Goal: Task Accomplishment & Management: Complete application form

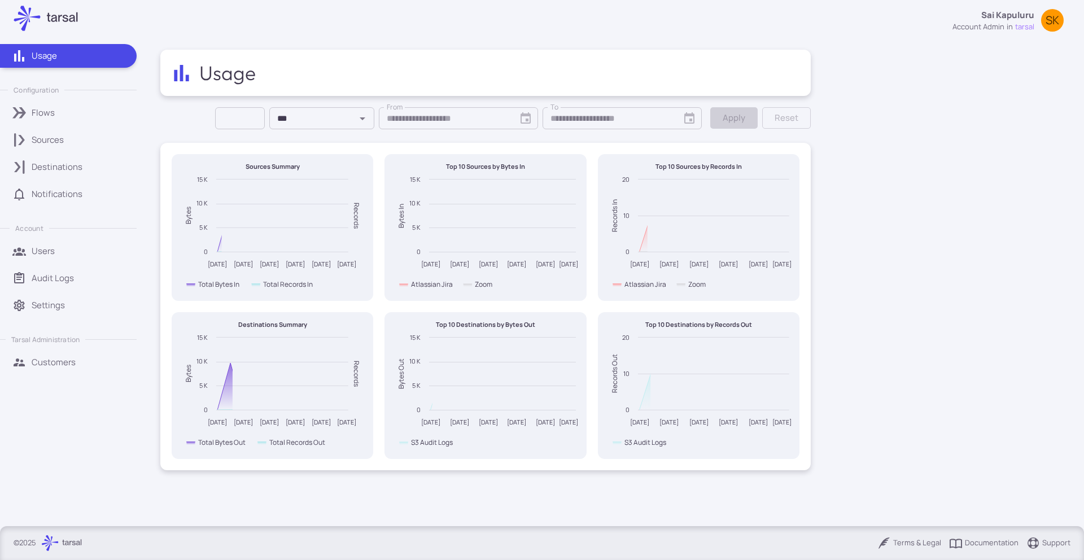
click at [60, 147] on link "Sources" at bounding box center [68, 140] width 137 height 24
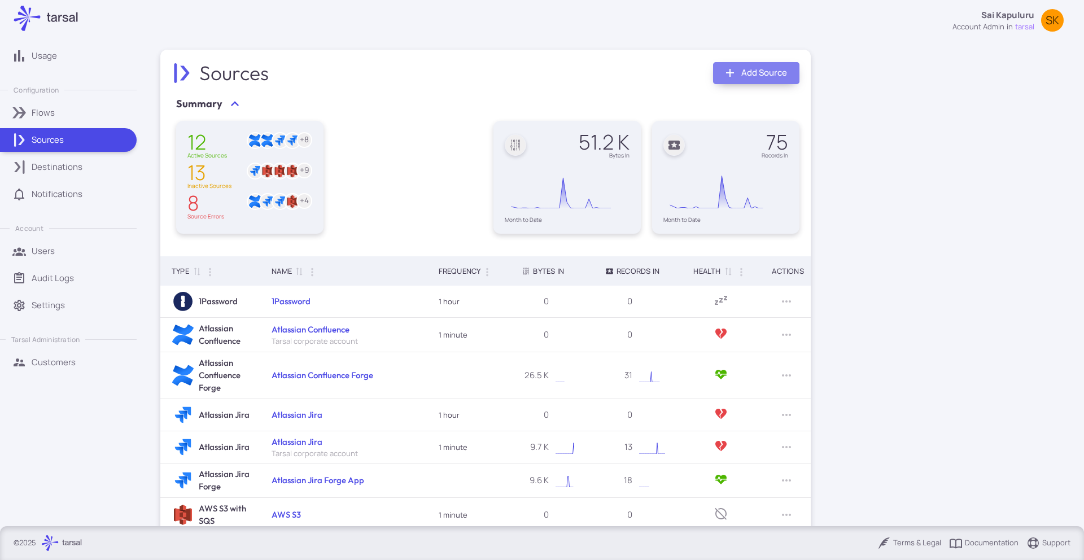
click at [743, 76] on link "Add Source" at bounding box center [756, 73] width 86 height 22
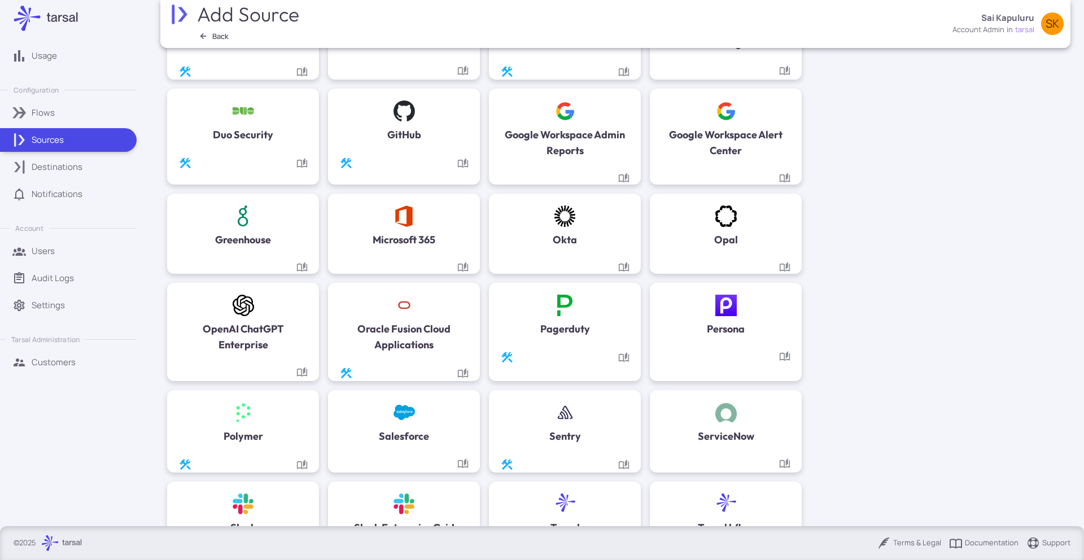
scroll to position [440, 0]
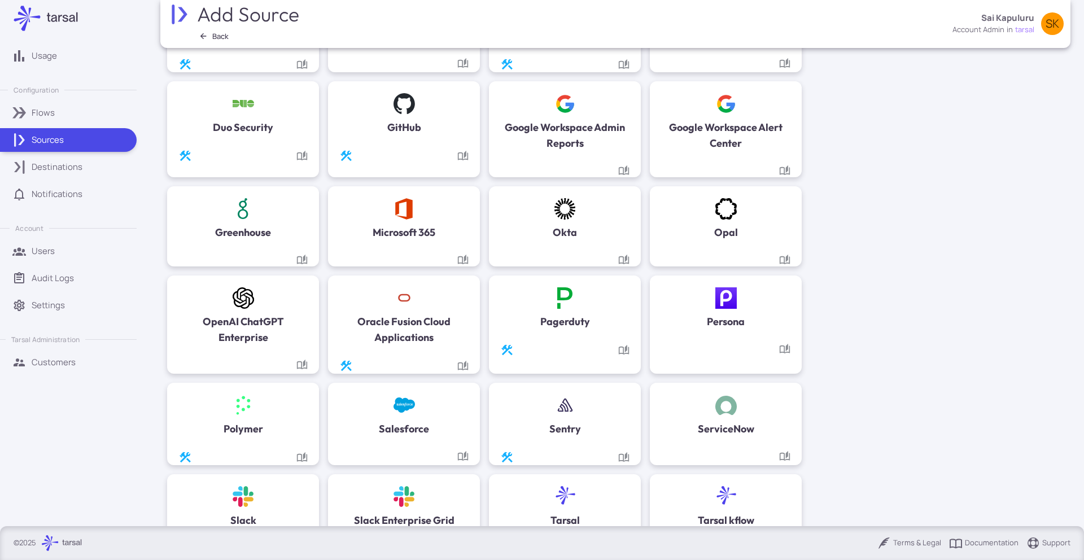
click at [598, 136] on h5 "Google Workspace Admin Reports" at bounding box center [564, 136] width 129 height 32
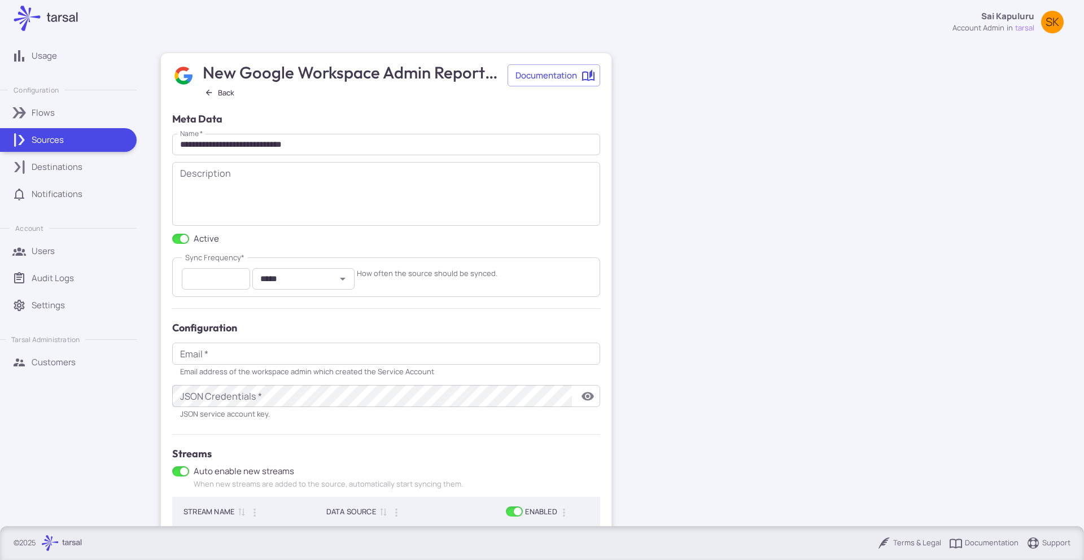
click at [414, 152] on input "**********" at bounding box center [386, 145] width 428 height 22
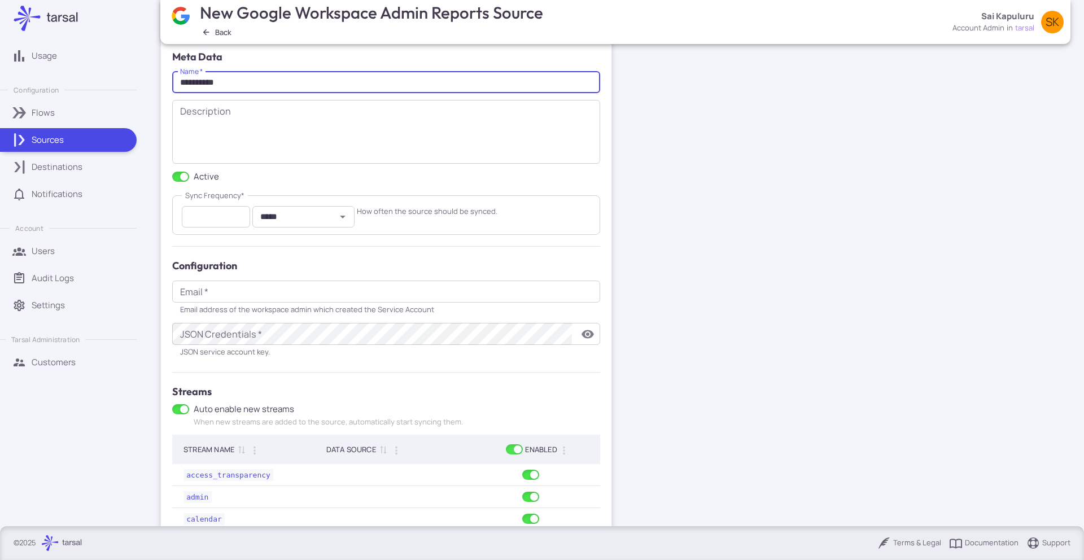
scroll to position [113, 0]
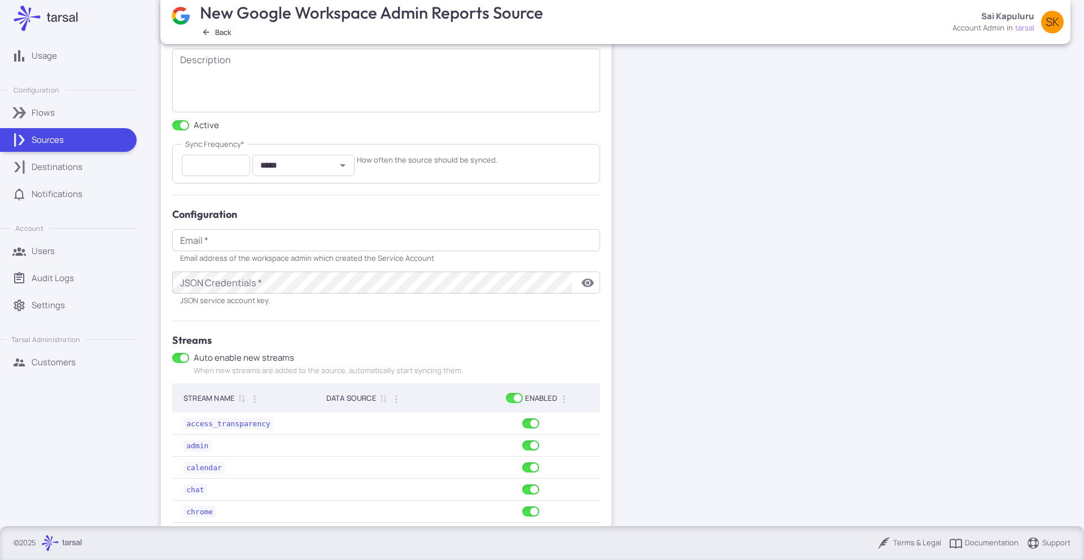
type input "**********"
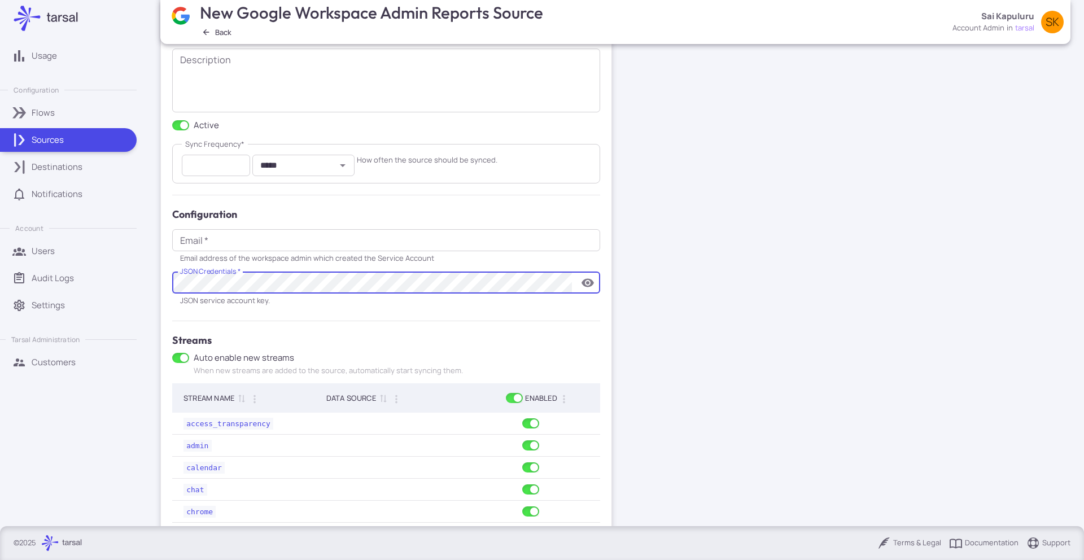
click at [318, 248] on input "Email   *" at bounding box center [386, 240] width 428 height 22
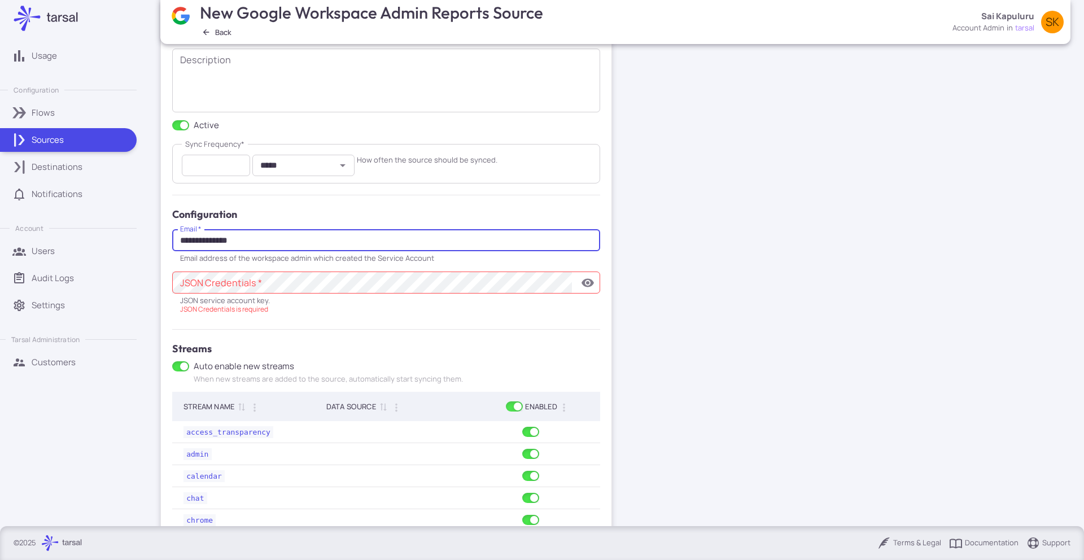
type input "**********"
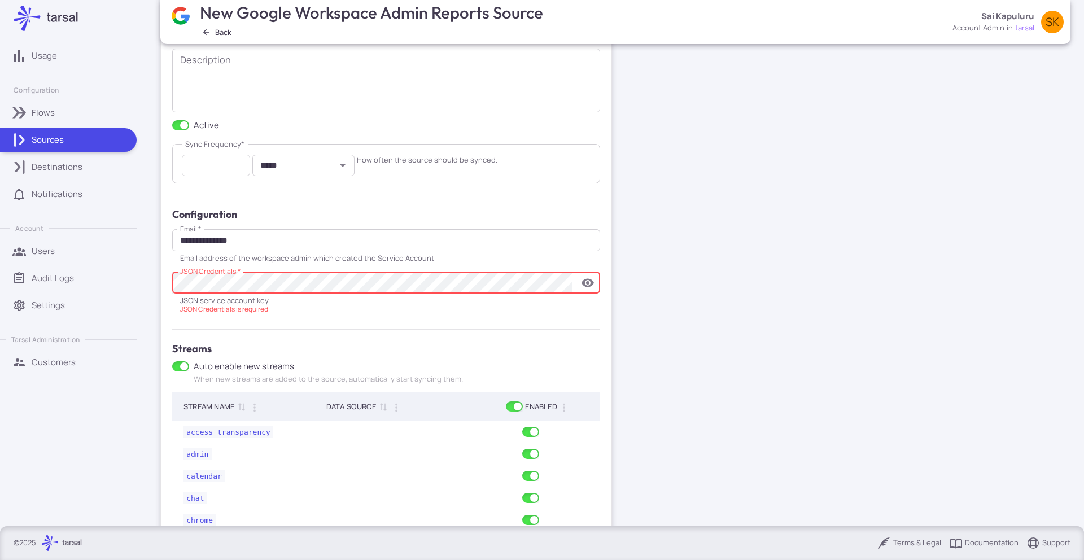
click at [589, 279] on icon "toggle password visibility" at bounding box center [588, 282] width 12 height 8
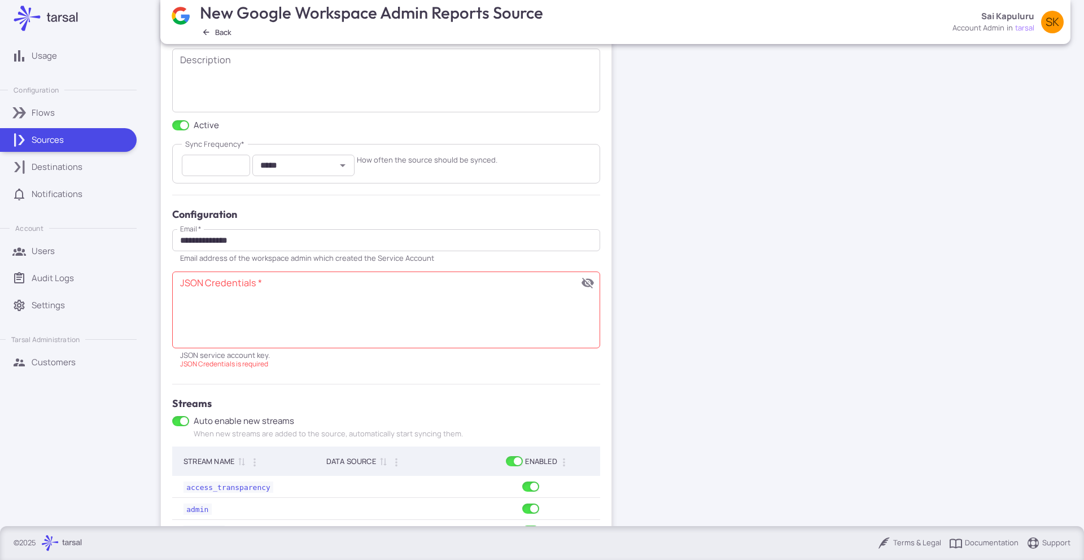
click at [268, 303] on textarea "JSON Credentials   *" at bounding box center [376, 310] width 392 height 54
paste textarea "**********"
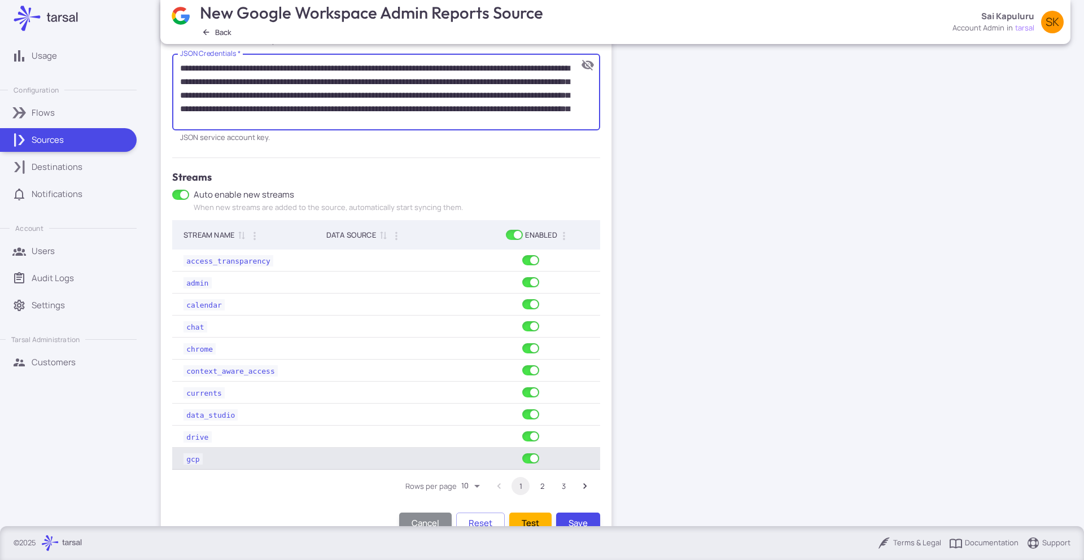
scroll to position [364, 0]
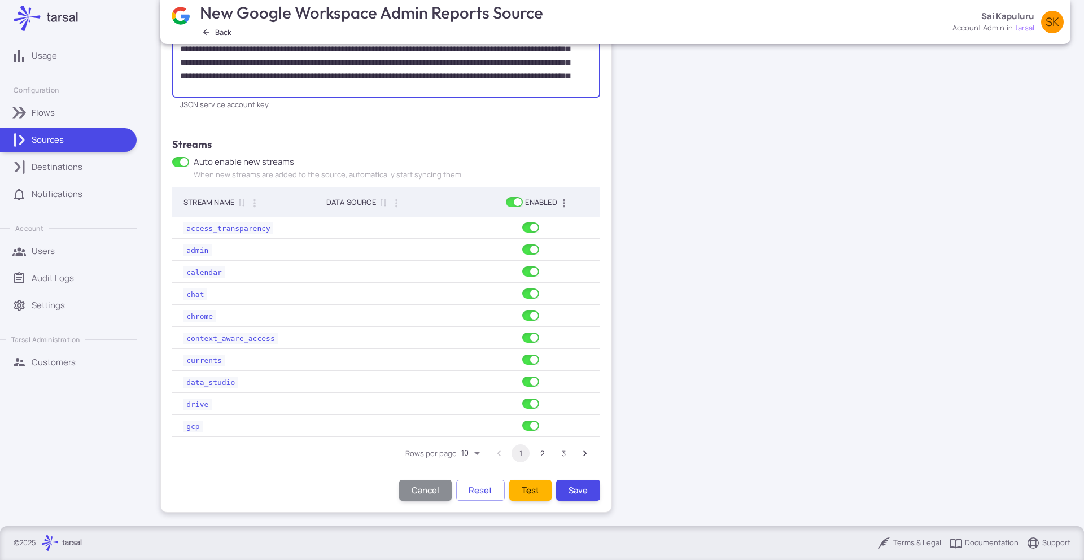
type textarea "**********"
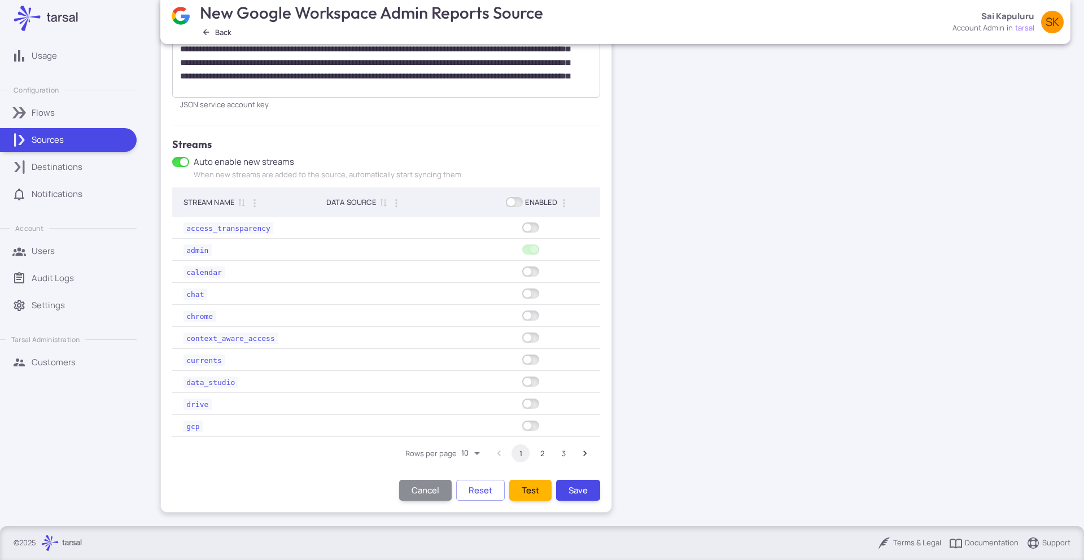
click at [659, 281] on main "**********" at bounding box center [486, 103] width 678 height 846
click at [540, 494] on button "Test" at bounding box center [530, 490] width 42 height 21
click at [566, 491] on button "Save" at bounding box center [578, 490] width 44 height 21
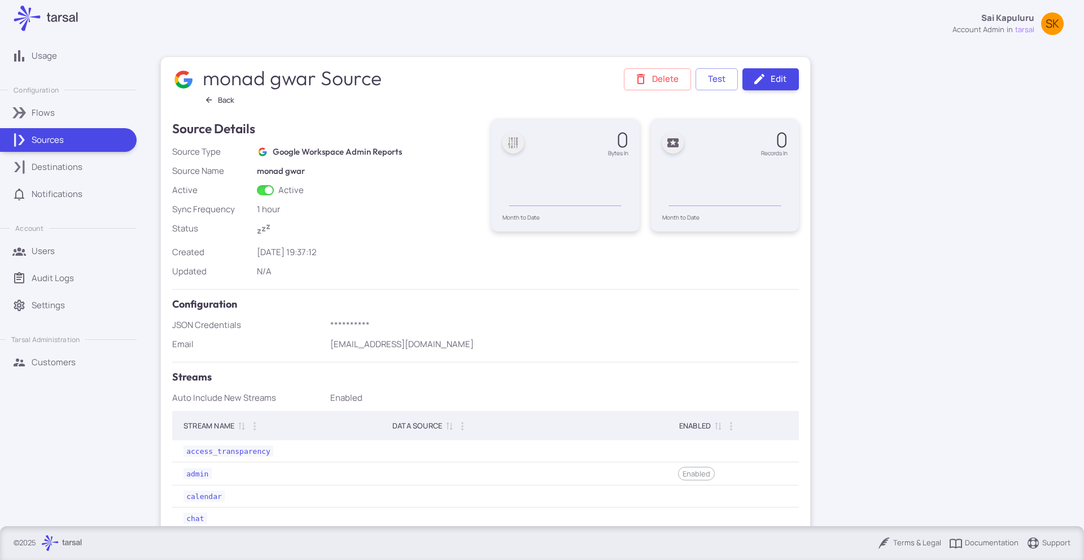
click at [62, 168] on p "Destinations" at bounding box center [57, 167] width 51 height 12
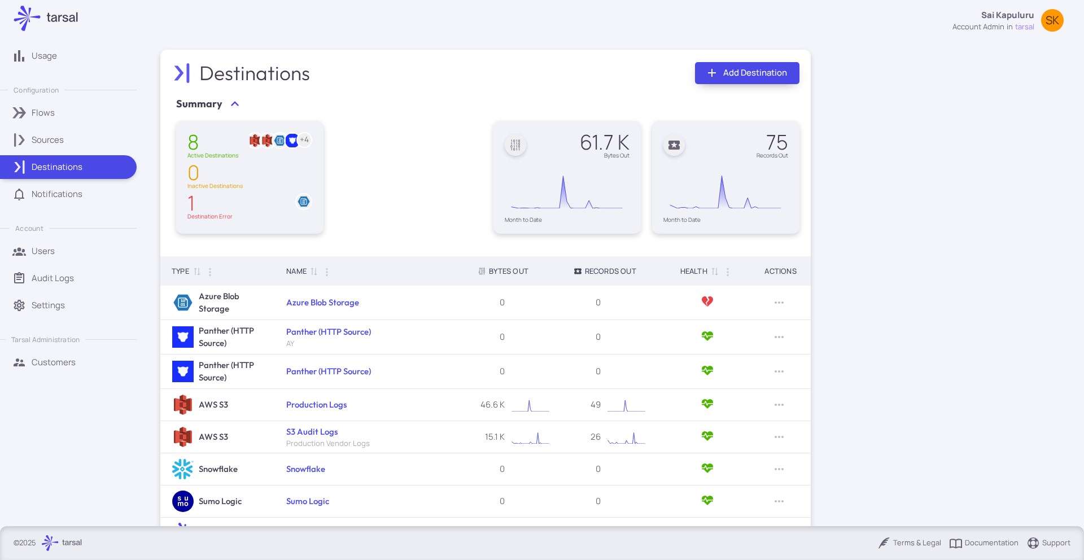
click at [746, 74] on link "Add Destination" at bounding box center [747, 73] width 104 height 22
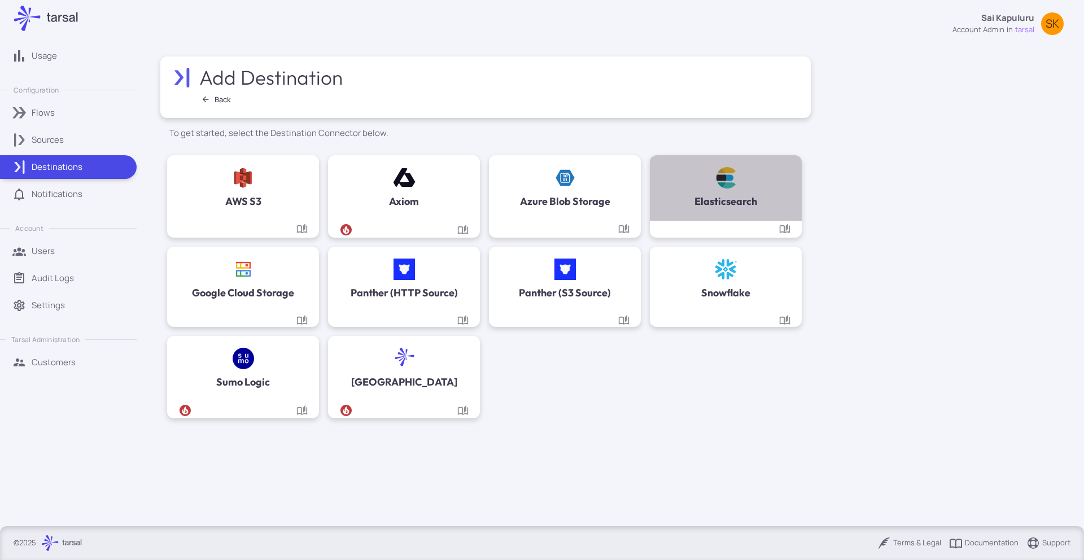
click at [689, 209] on div "Elasticsearch" at bounding box center [726, 187] width 152 height 65
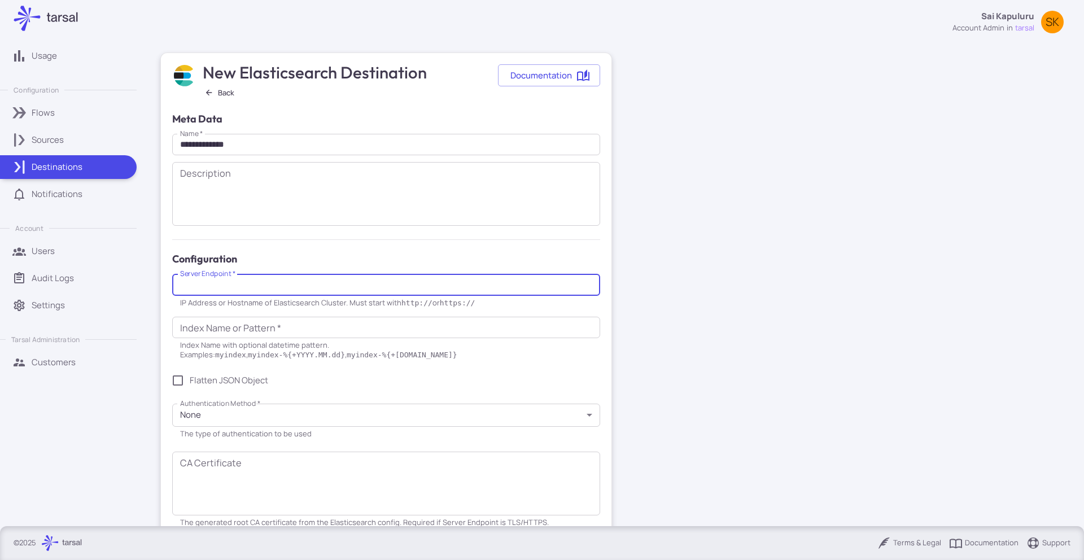
click at [379, 293] on input "Server Endpoint   *" at bounding box center [386, 285] width 428 height 22
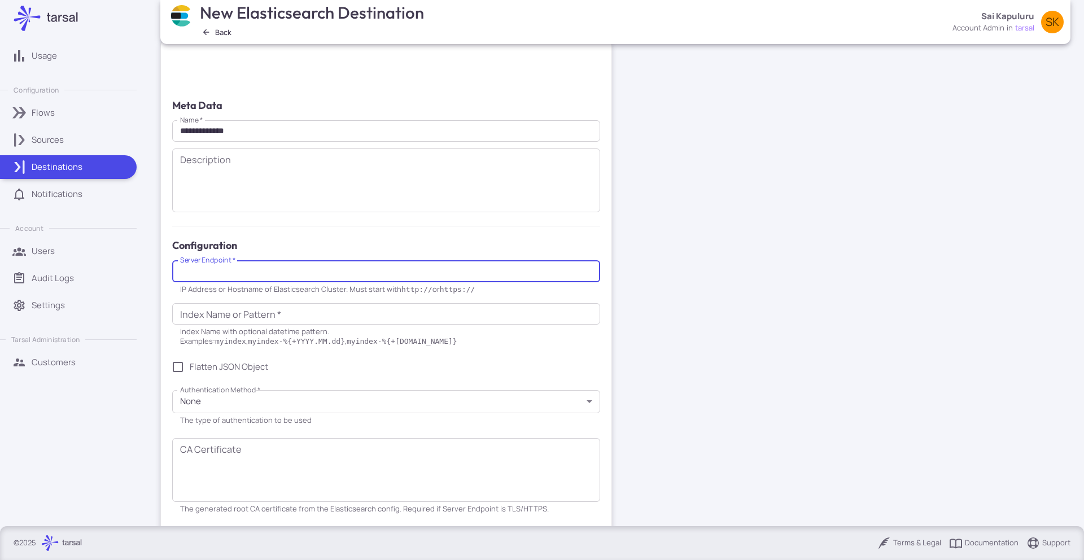
click at [300, 314] on input "Index Name or Pattern   *" at bounding box center [386, 314] width 428 height 22
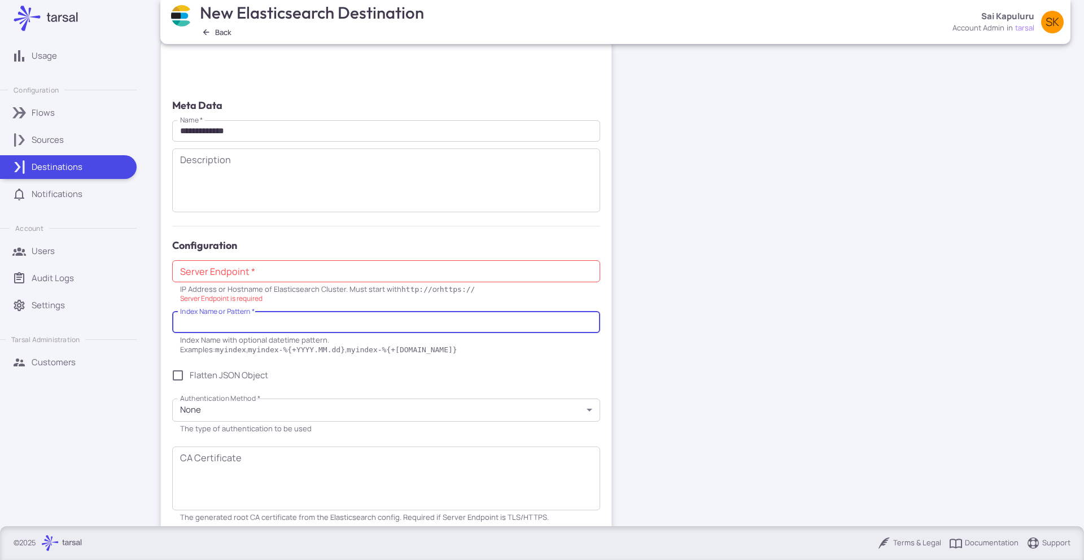
click at [327, 281] on input "Server Endpoint   *" at bounding box center [386, 271] width 428 height 22
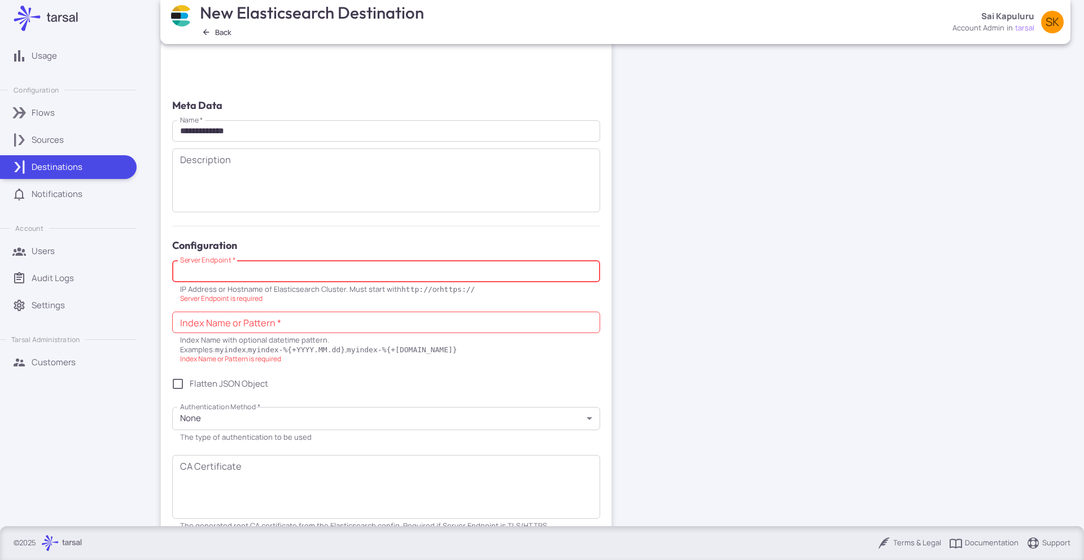
scroll to position [79, 0]
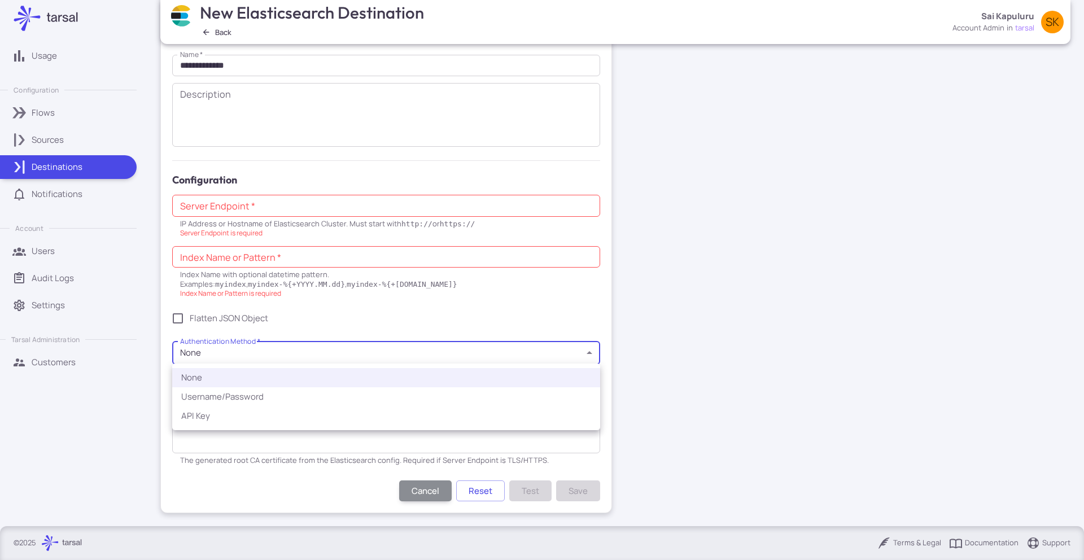
click at [492, 351] on body "**********" at bounding box center [542, 280] width 1084 height 560
click at [498, 320] on div at bounding box center [542, 280] width 1084 height 560
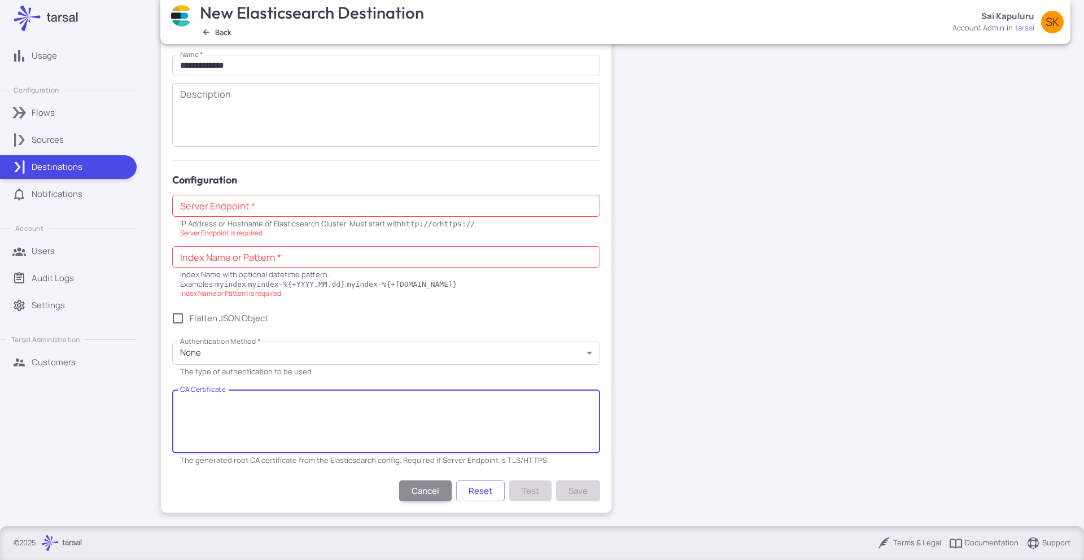
click at [477, 423] on textarea "CA Certificate" at bounding box center [386, 422] width 412 height 54
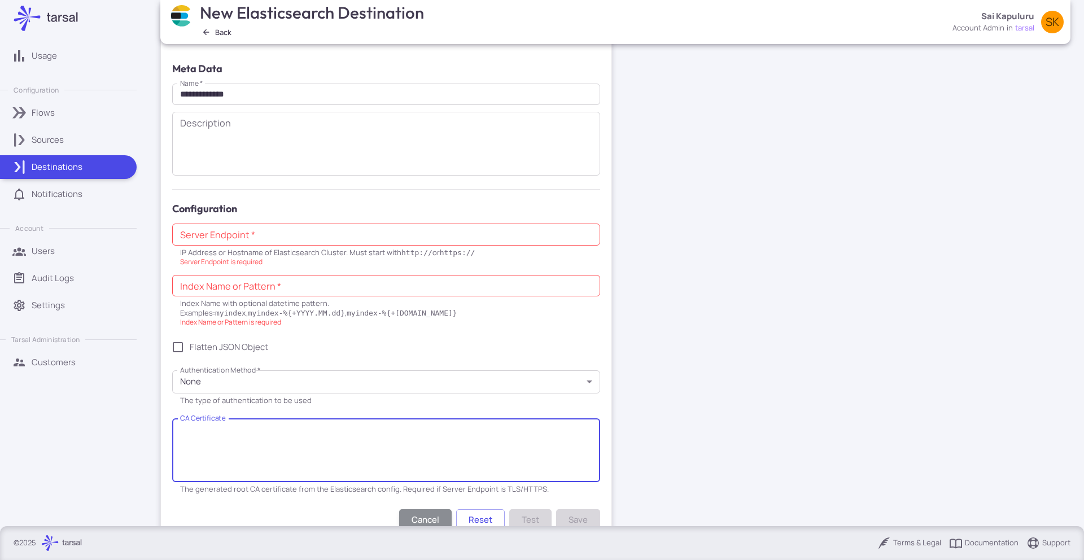
scroll to position [0, 0]
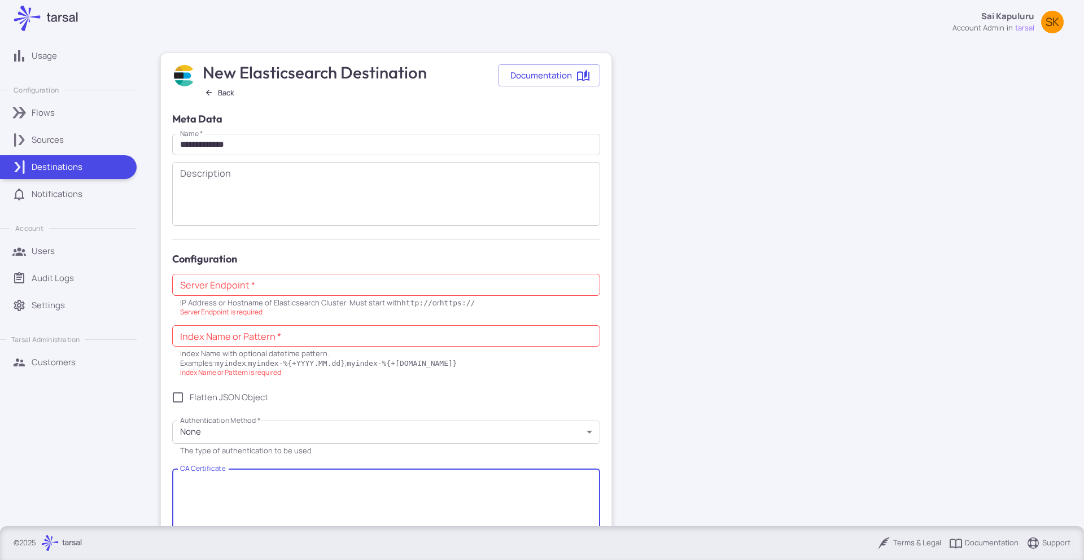
click at [49, 142] on p "Sources" at bounding box center [48, 140] width 32 height 12
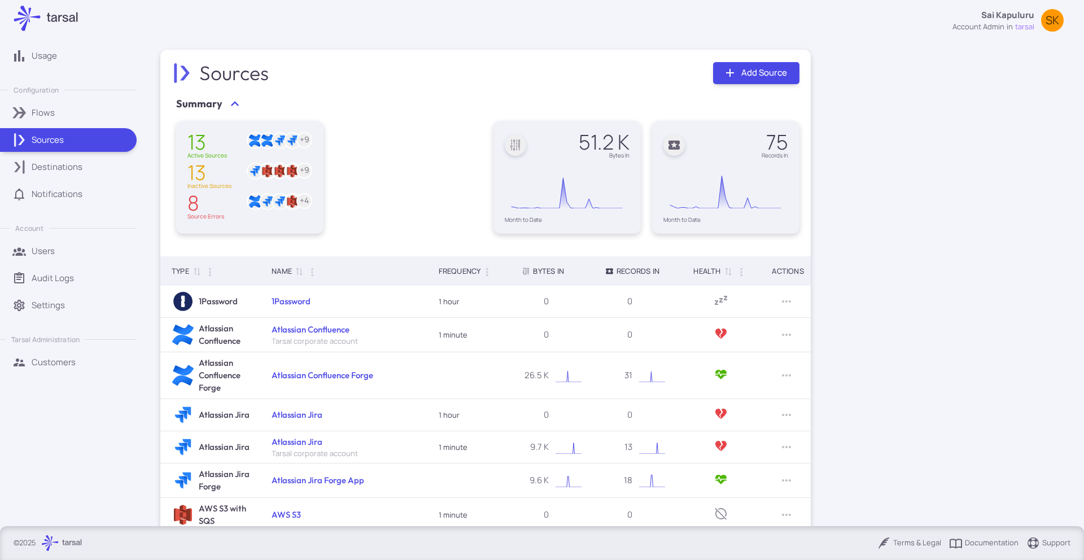
click at [68, 116] on div "Flows" at bounding box center [80, 113] width 97 height 12
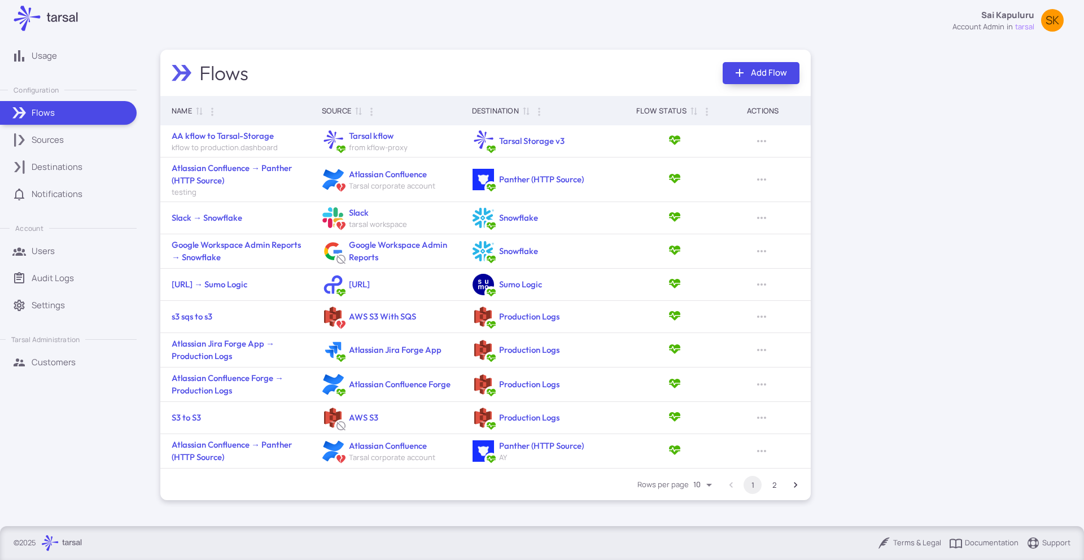
click at [744, 77] on icon at bounding box center [740, 73] width 14 height 14
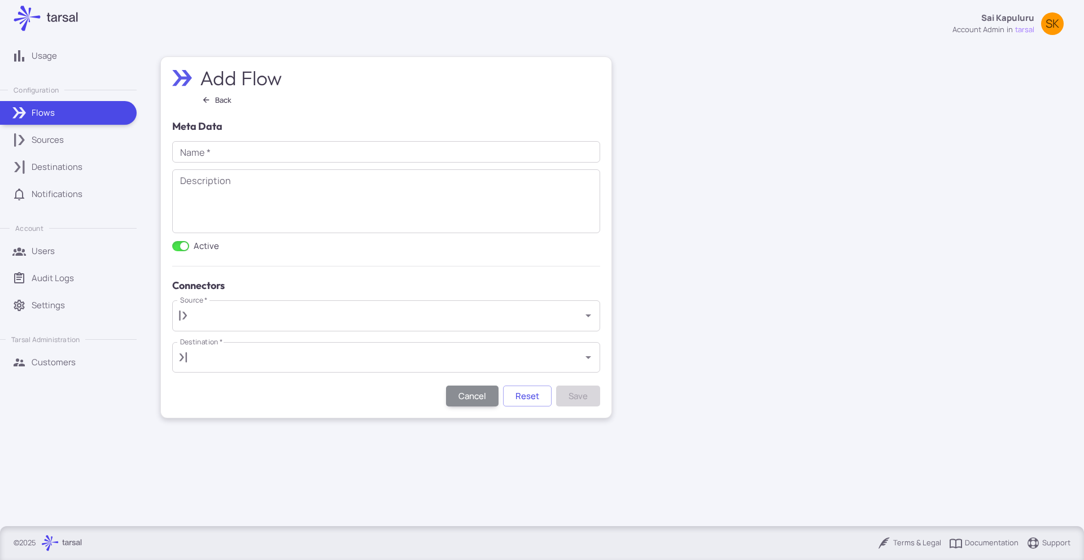
click at [308, 139] on div "Name   * Name   * Description * Description Active" at bounding box center [384, 196] width 433 height 119
click at [313, 304] on div "​ Source   *" at bounding box center [386, 315] width 428 height 31
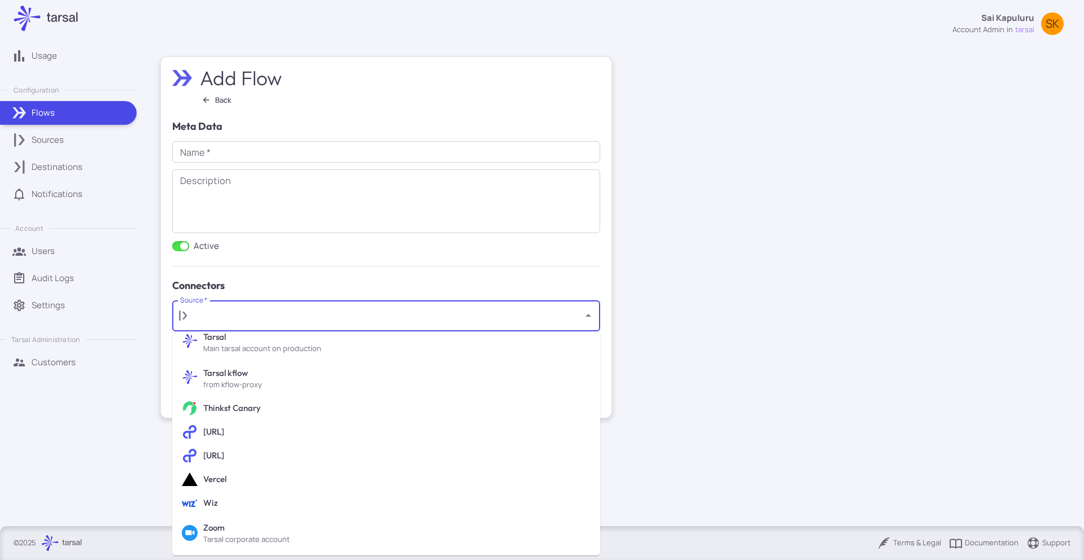
scroll to position [315, 0]
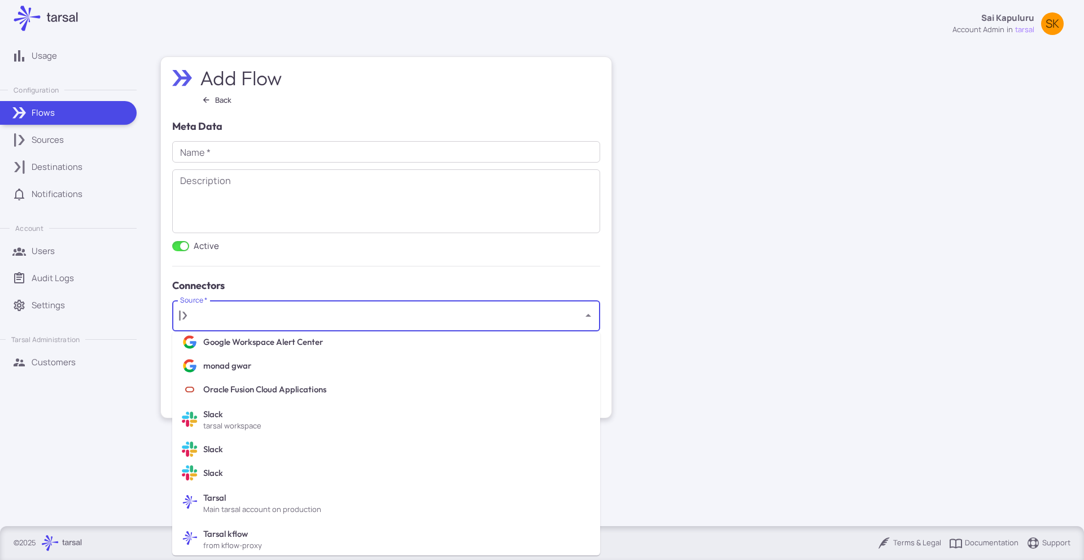
click at [287, 365] on h6 "monad gwar" at bounding box center [397, 366] width 388 height 12
type input "**********"
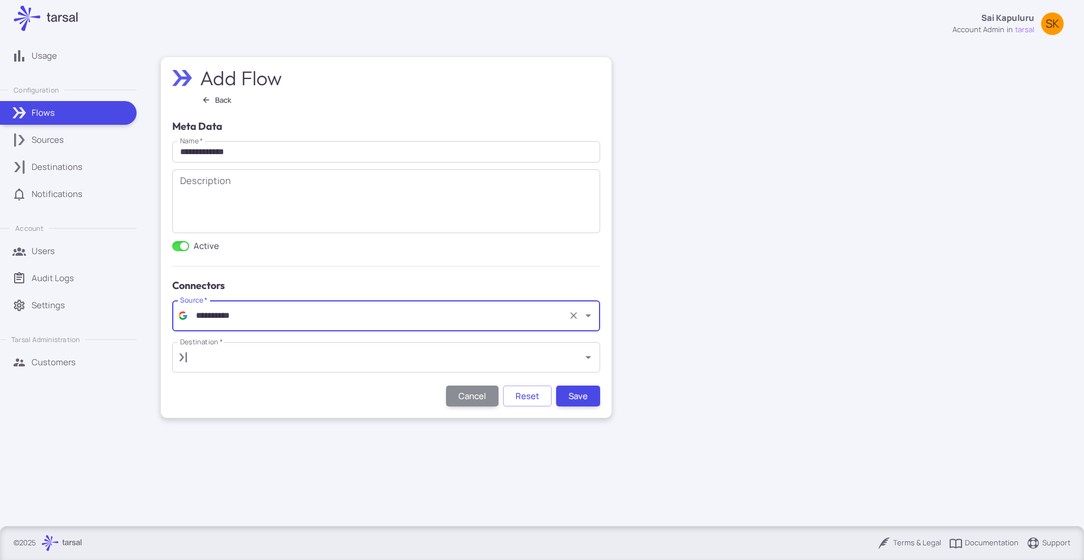
click at [209, 359] on input "Destination   *" at bounding box center [385, 357] width 385 height 21
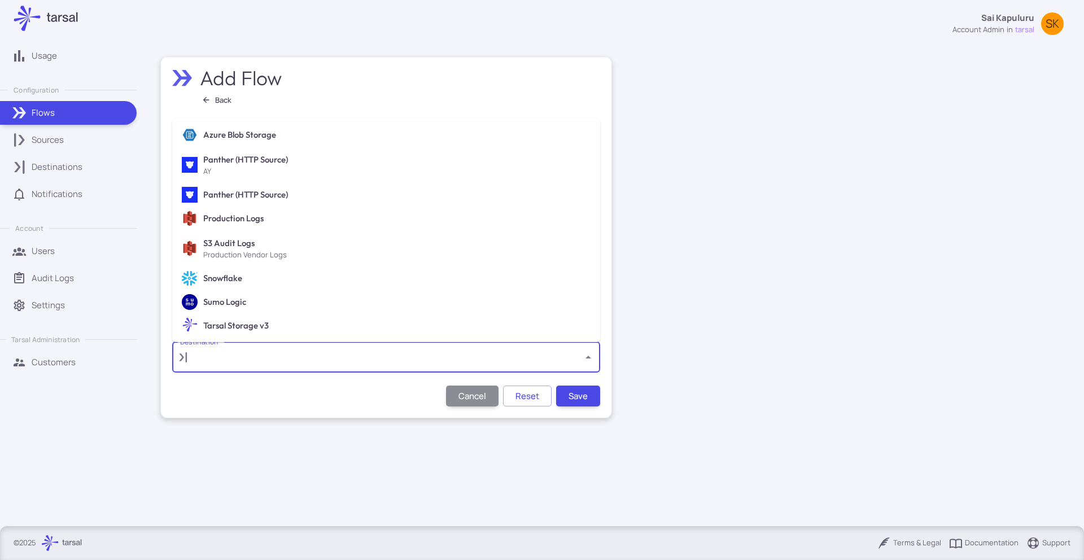
click at [252, 212] on li "Production Logs" at bounding box center [386, 219] width 428 height 24
type input "**********"
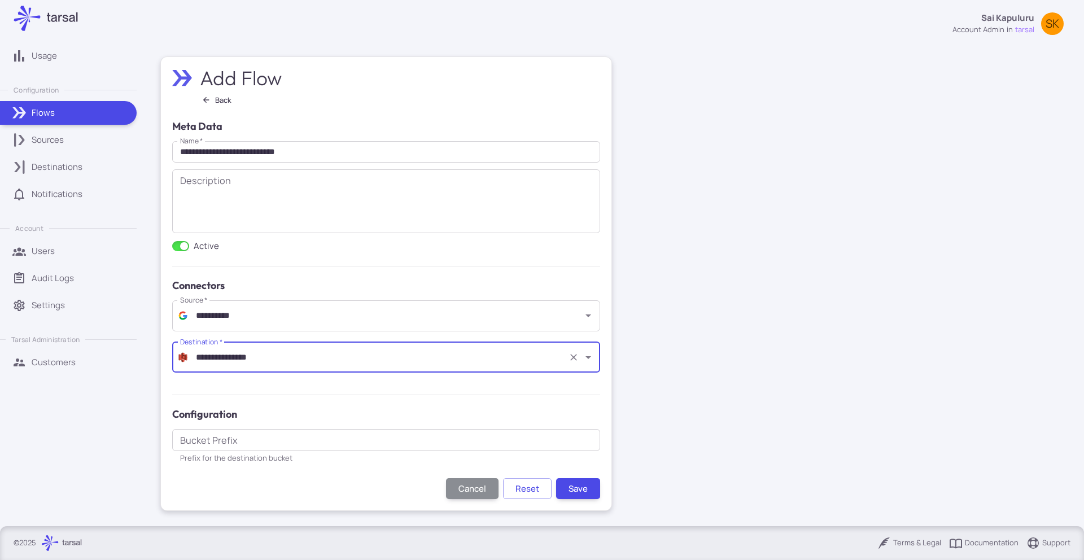
click at [255, 446] on input "Bucket Prefix" at bounding box center [386, 440] width 428 height 22
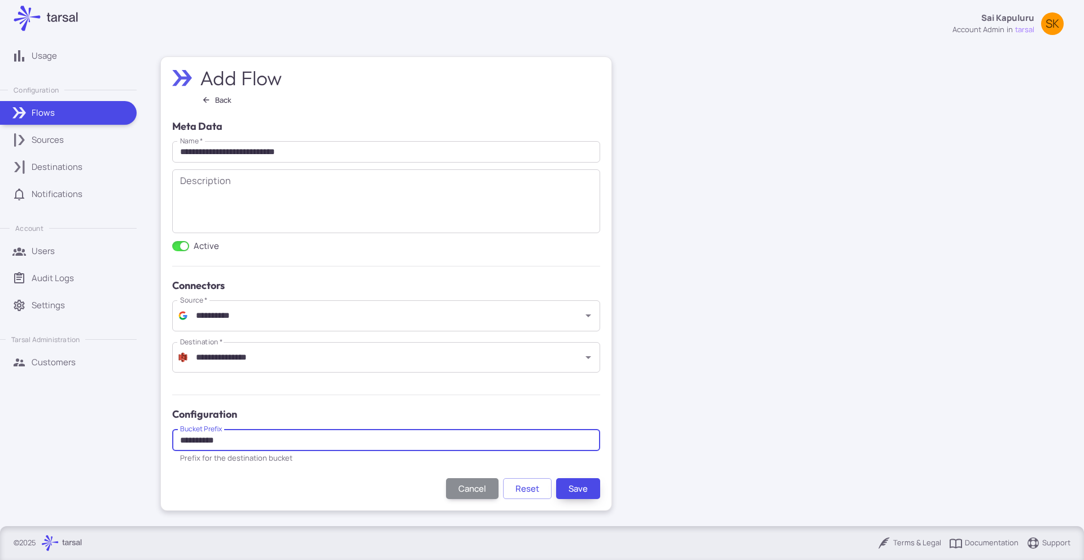
type input "**********"
click at [580, 487] on button "Save" at bounding box center [578, 488] width 44 height 21
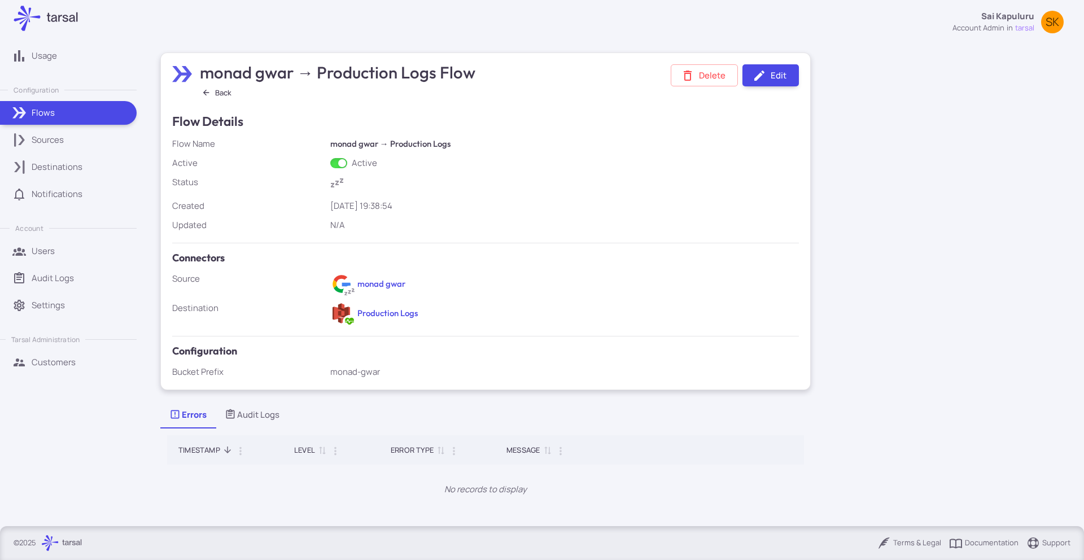
click at [77, 116] on div "Flows" at bounding box center [80, 113] width 97 height 12
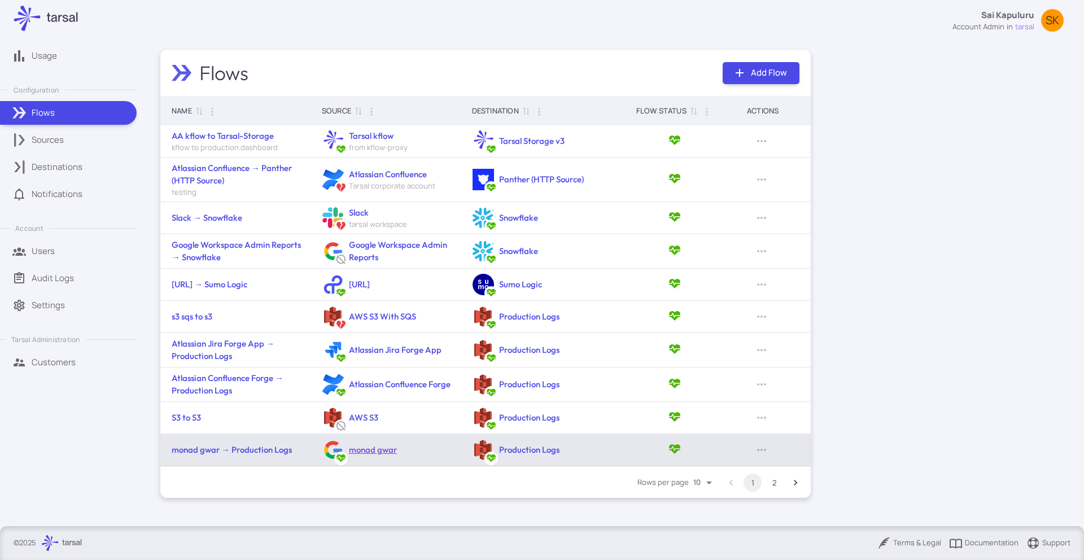
click at [372, 450] on link "monad gwar" at bounding box center [373, 449] width 48 height 11
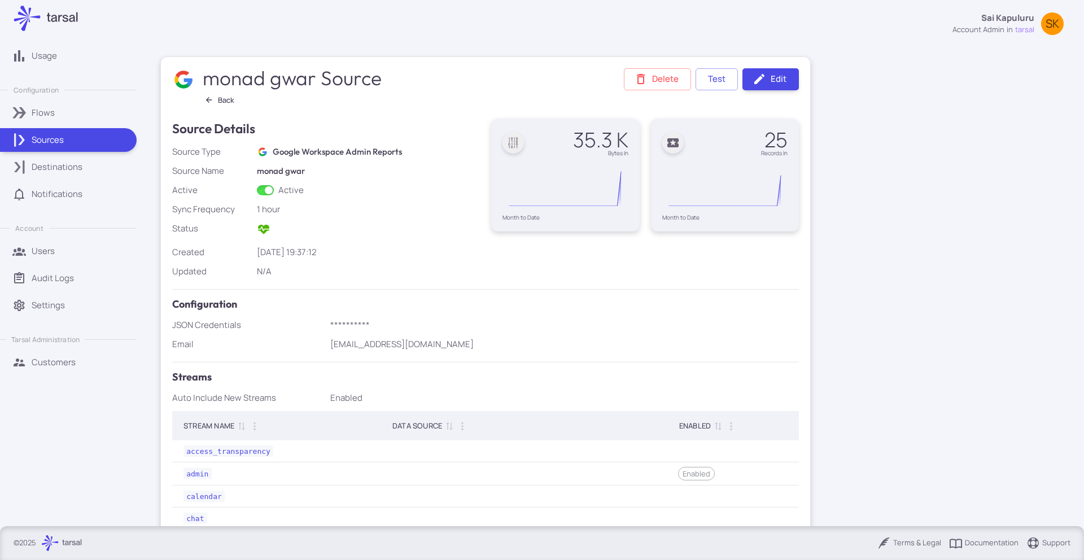
click at [75, 169] on p "Destinations" at bounding box center [57, 167] width 51 height 12
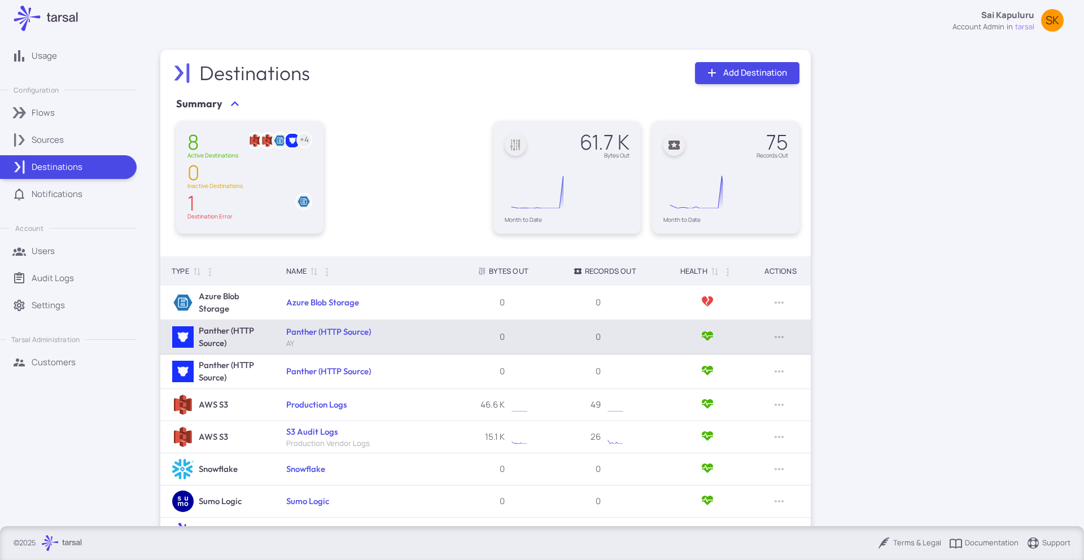
scroll to position [69, 0]
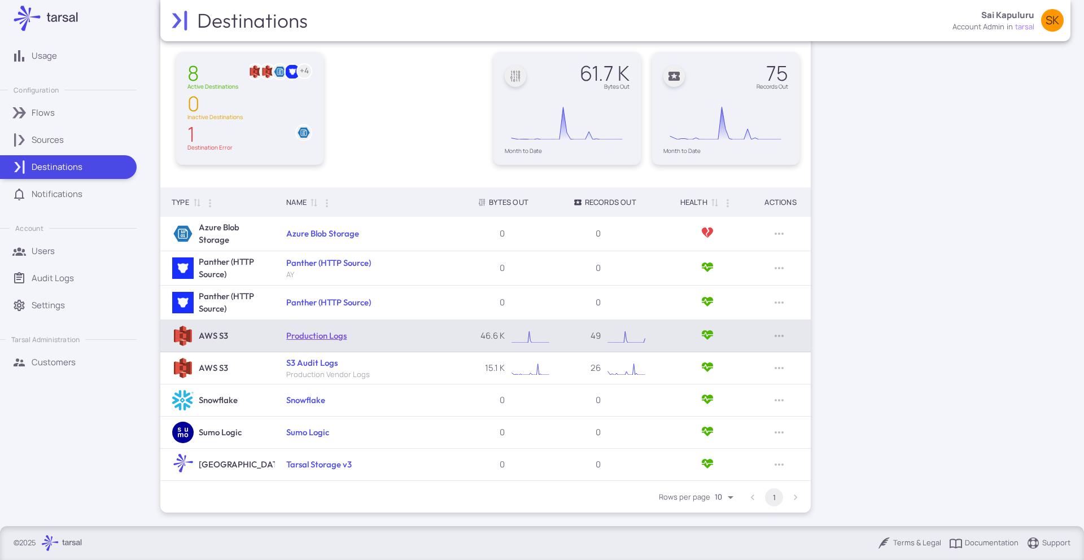
click at [330, 335] on link "Production Logs" at bounding box center [316, 335] width 60 height 11
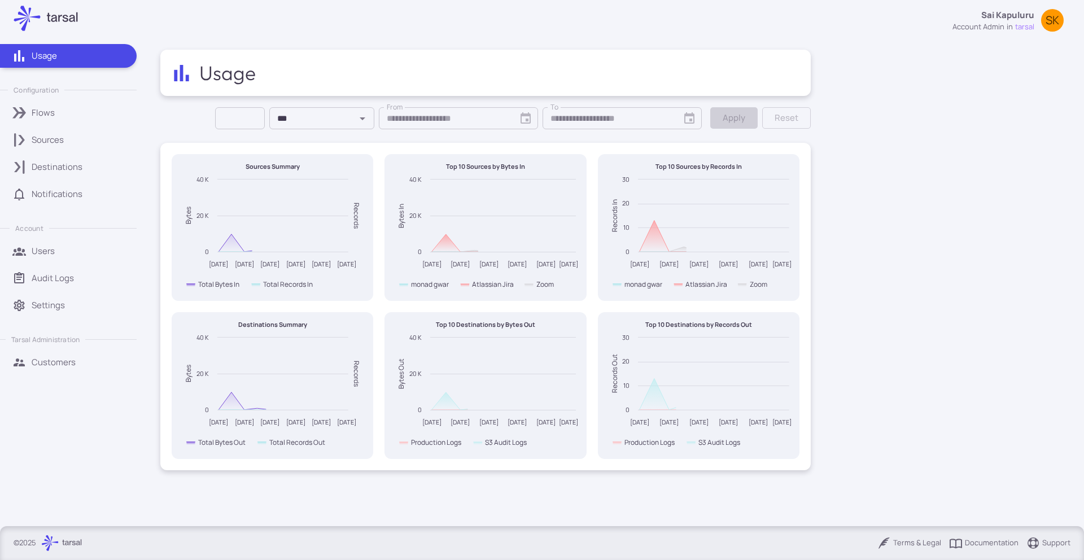
click at [71, 145] on div "Sources" at bounding box center [80, 140] width 97 height 12
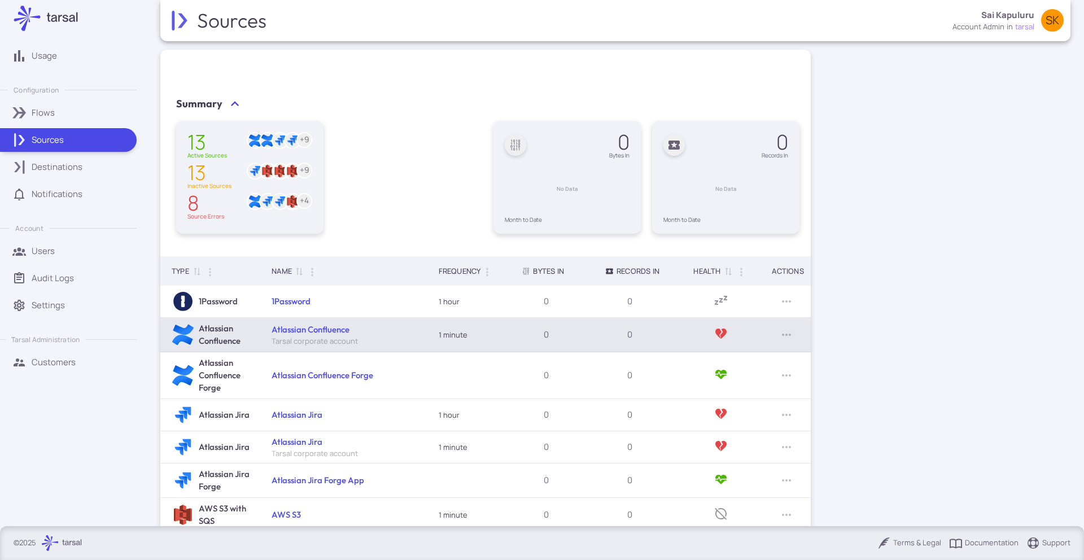
scroll to position [152, 0]
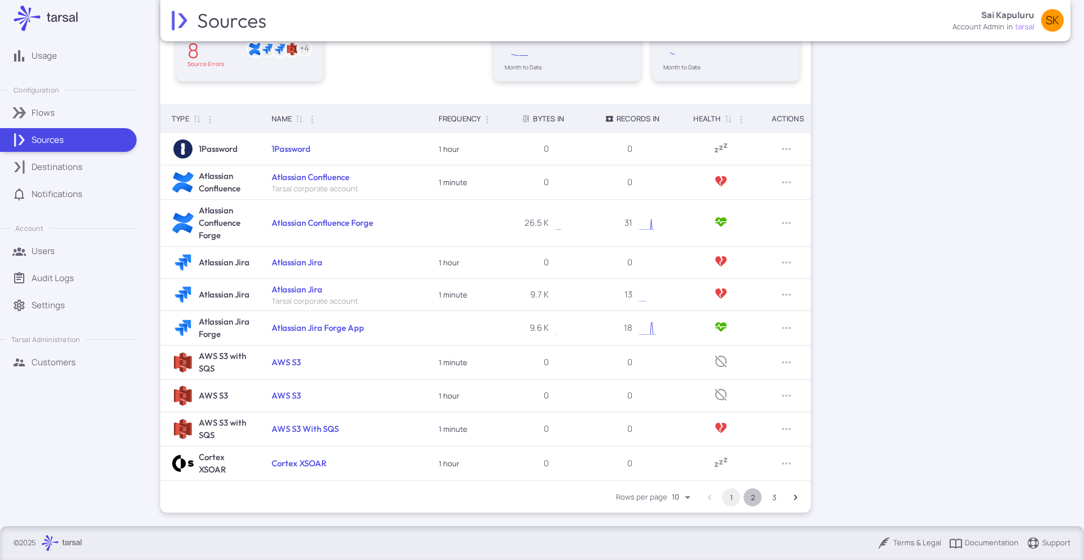
click at [756, 500] on button "2" at bounding box center [753, 497] width 18 height 18
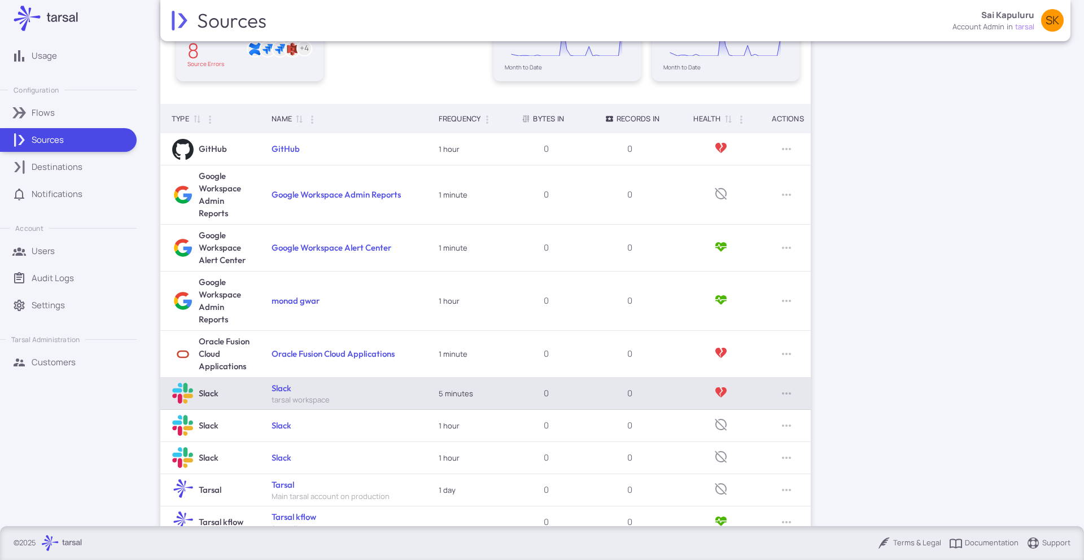
scroll to position [210, 0]
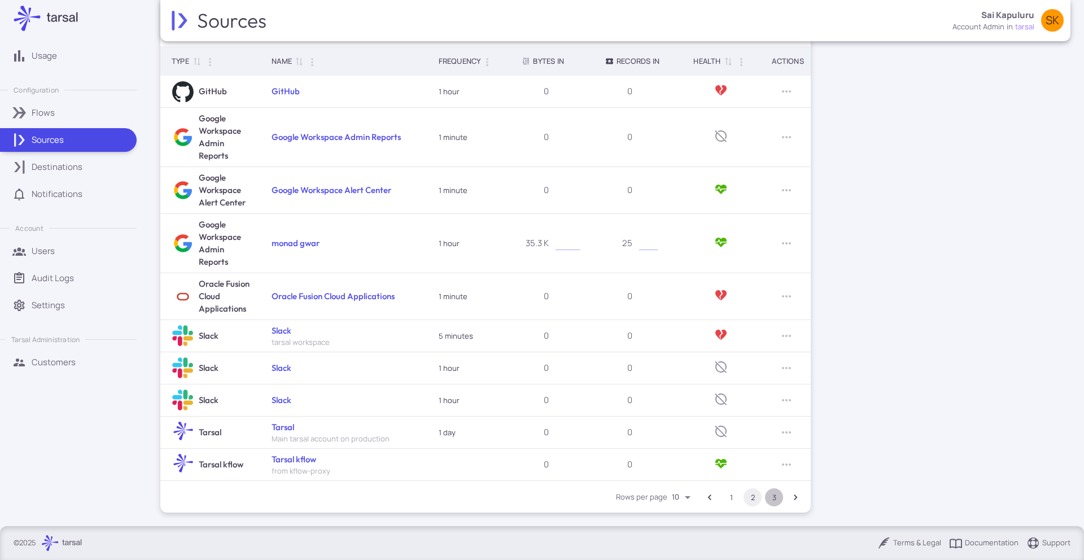
click at [777, 501] on button "3" at bounding box center [774, 497] width 18 height 18
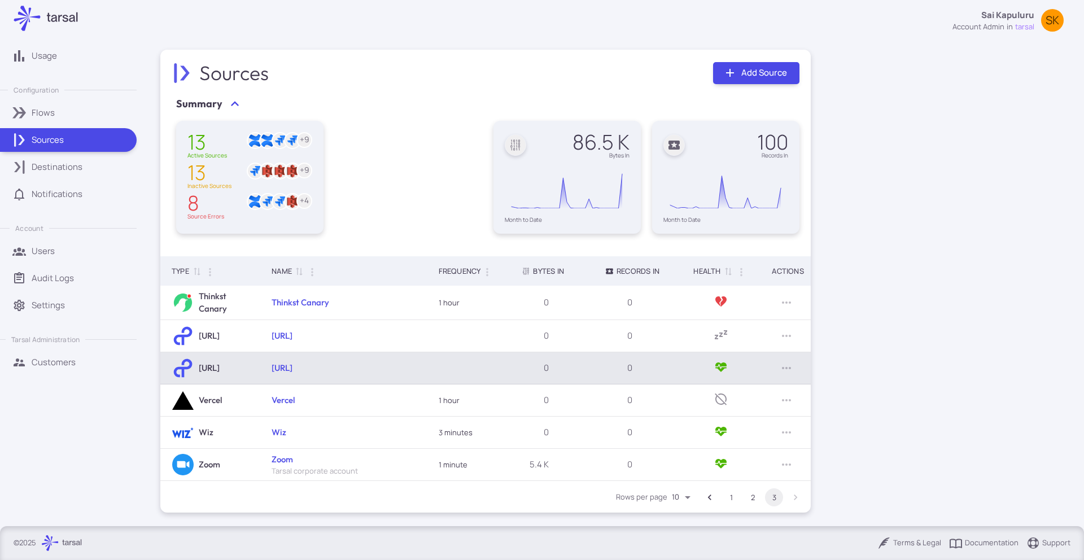
scroll to position [0, 0]
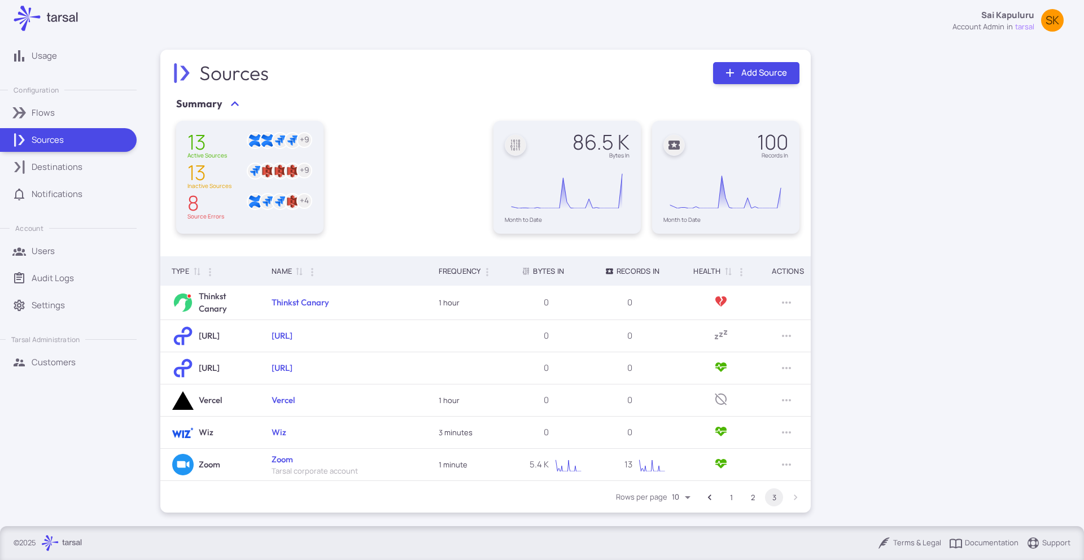
click at [756, 492] on button "2" at bounding box center [753, 497] width 18 height 18
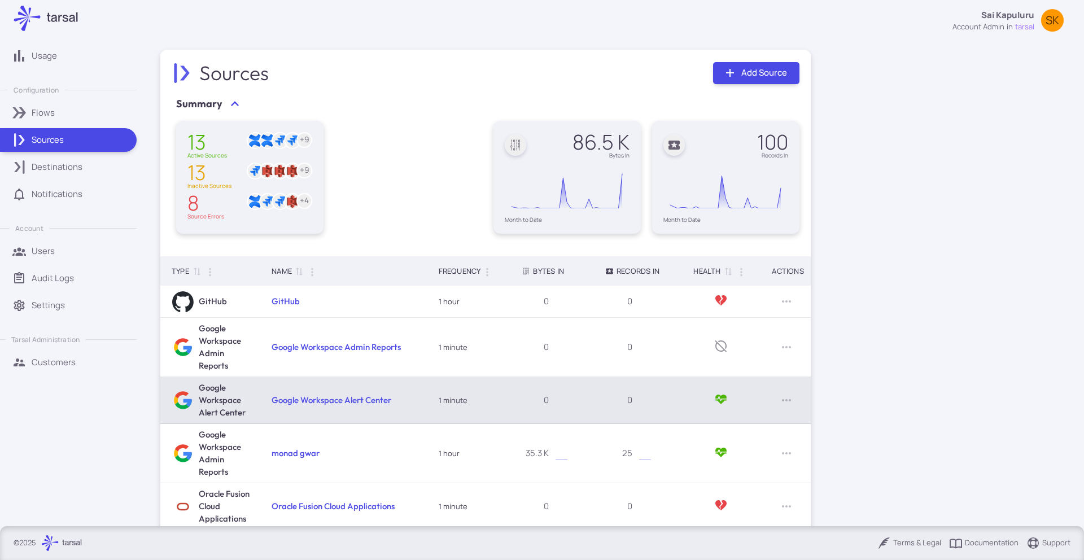
scroll to position [111, 0]
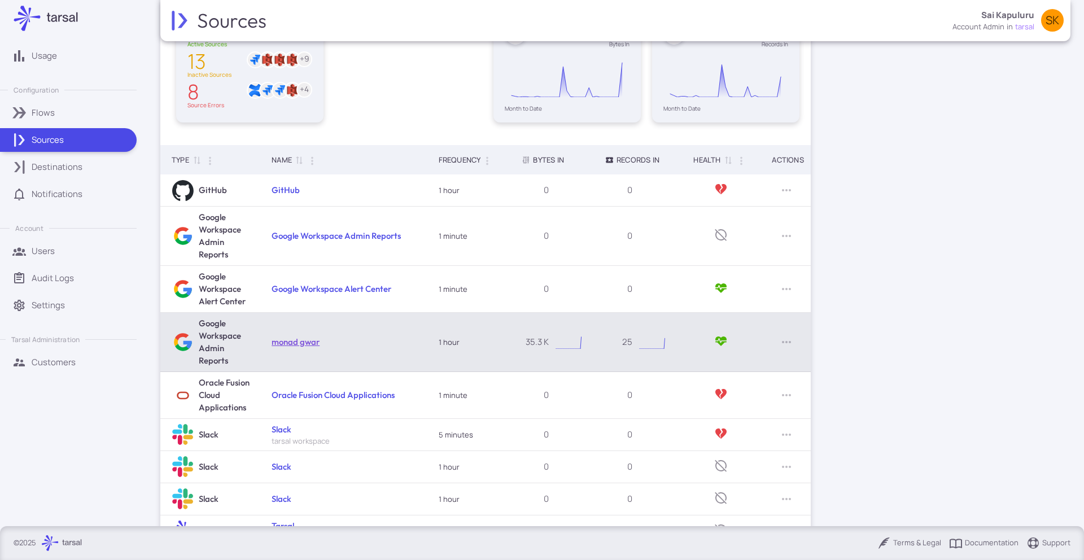
click at [301, 343] on link "monad gwar" at bounding box center [296, 342] width 48 height 11
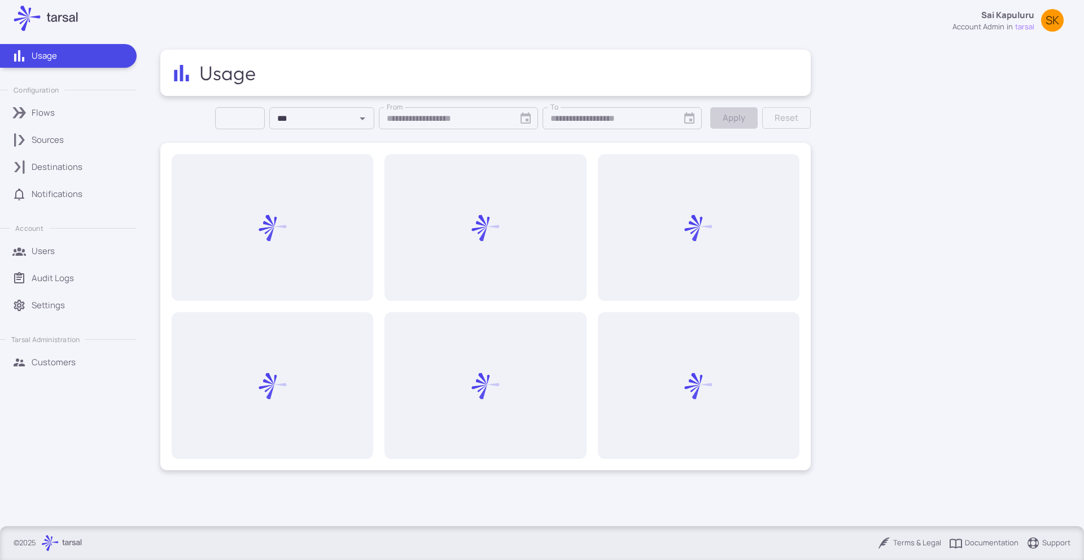
click at [73, 136] on div "Sources" at bounding box center [80, 140] width 97 height 12
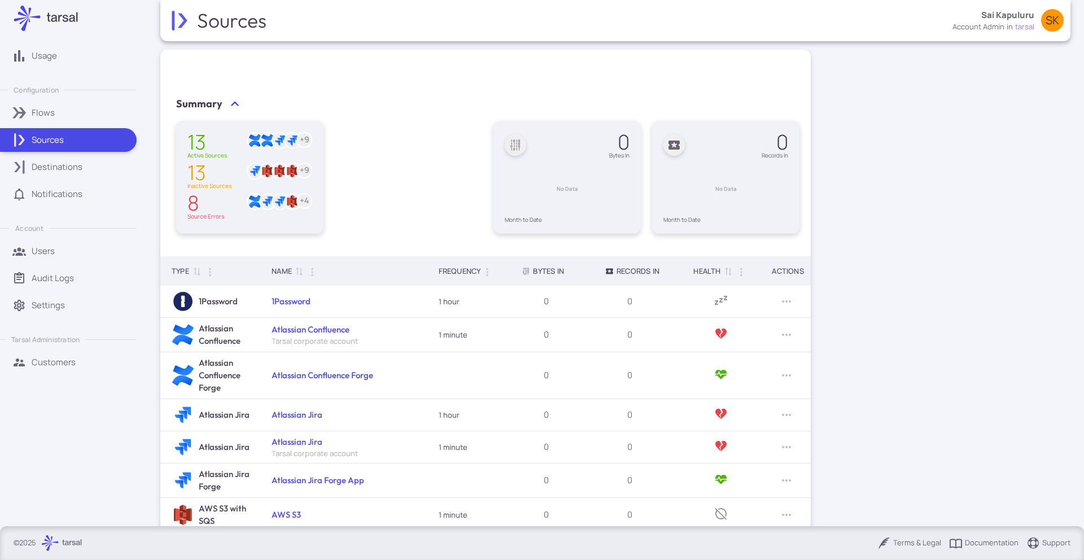
scroll to position [152, 0]
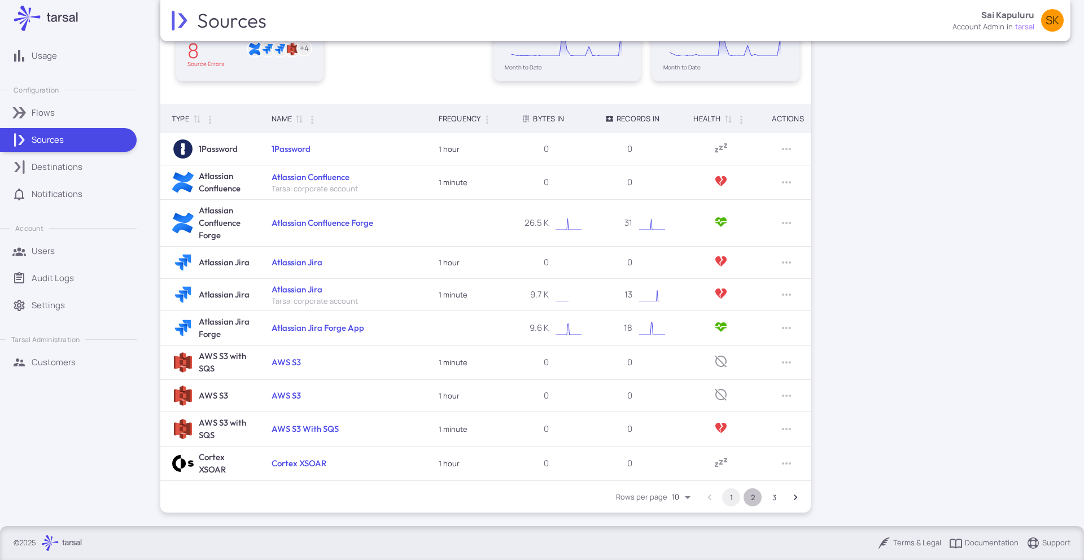
click at [757, 496] on button "2" at bounding box center [753, 497] width 18 height 18
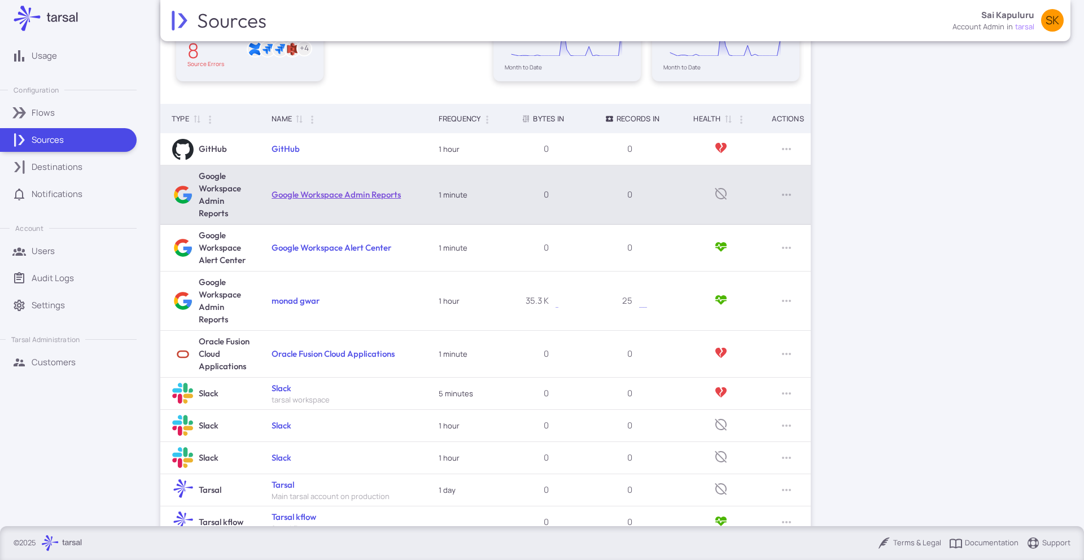
click at [330, 194] on link "Google Workspace Admin Reports" at bounding box center [336, 194] width 129 height 11
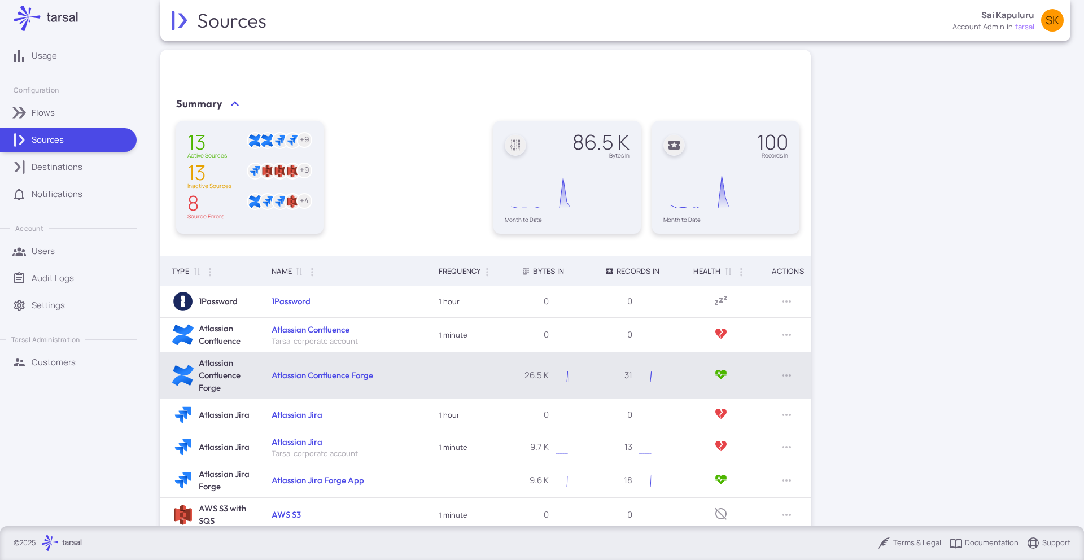
scroll to position [152, 0]
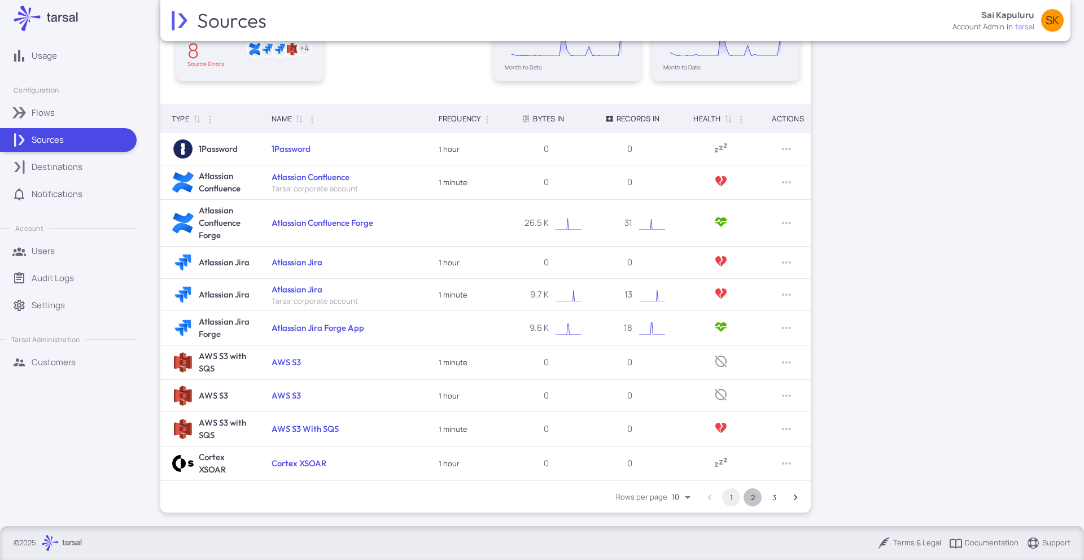
click at [752, 495] on button "2" at bounding box center [753, 497] width 18 height 18
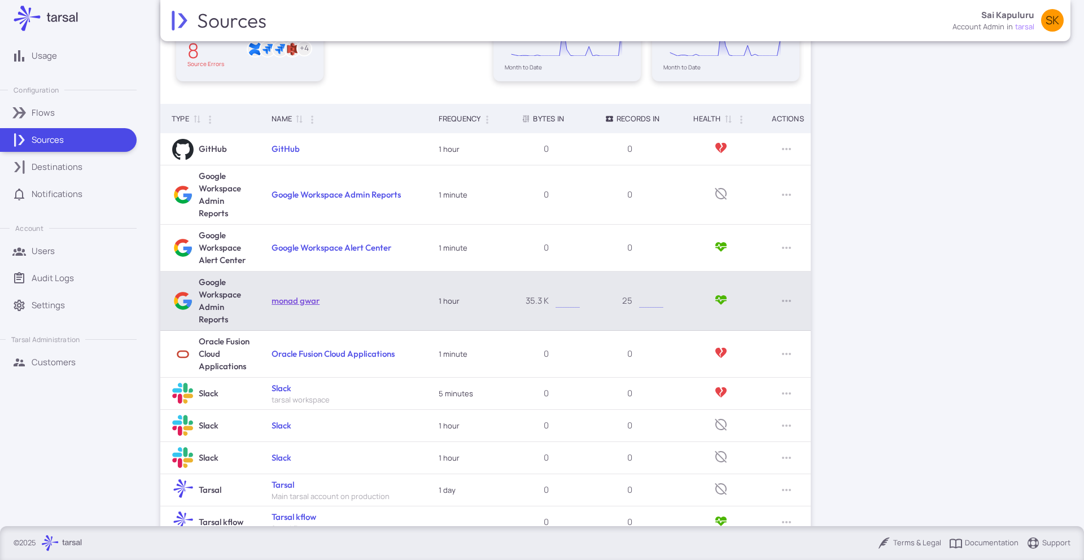
click at [300, 300] on link "monad gwar" at bounding box center [296, 300] width 48 height 11
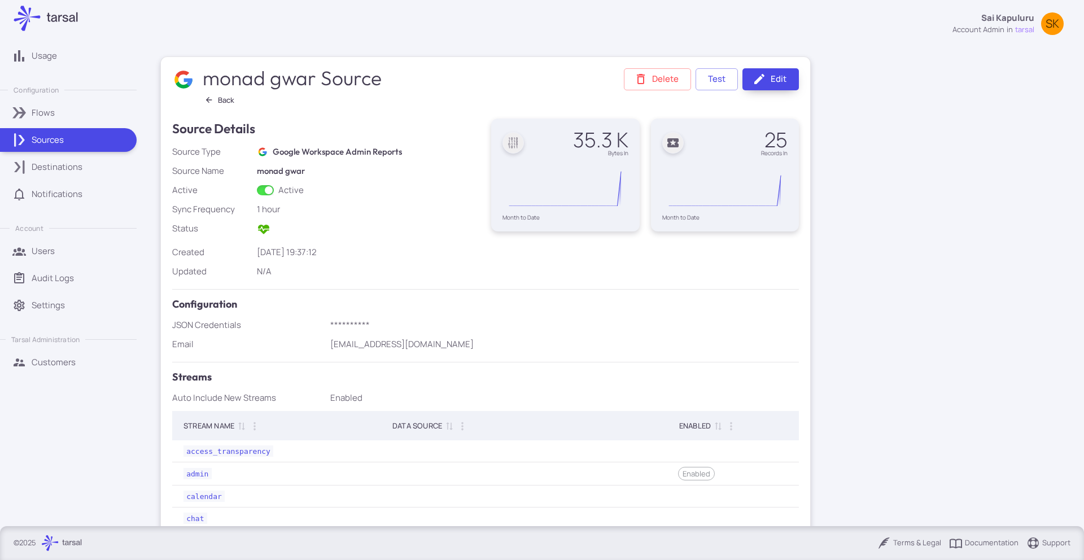
click at [777, 74] on link "Edit" at bounding box center [770, 79] width 56 height 22
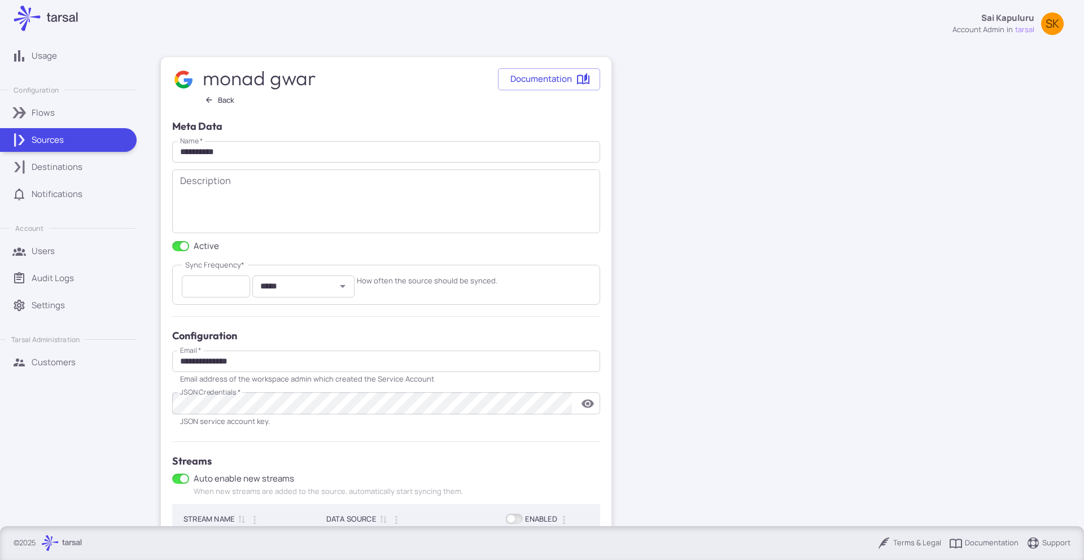
click at [282, 289] on input "*****" at bounding box center [294, 286] width 77 height 15
click at [290, 320] on li "minutes" at bounding box center [303, 314] width 102 height 24
type input "*******"
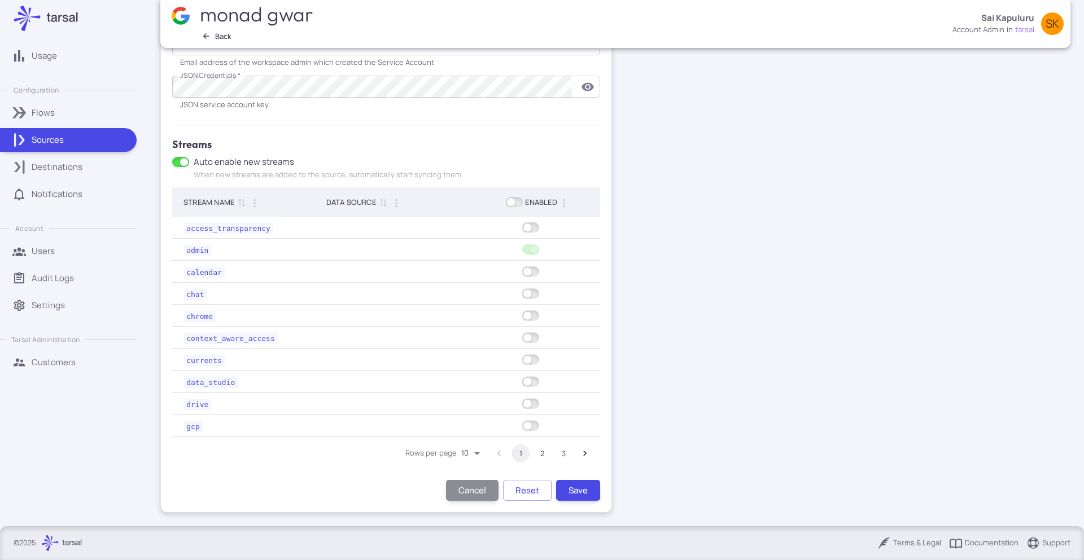
scroll to position [180, 0]
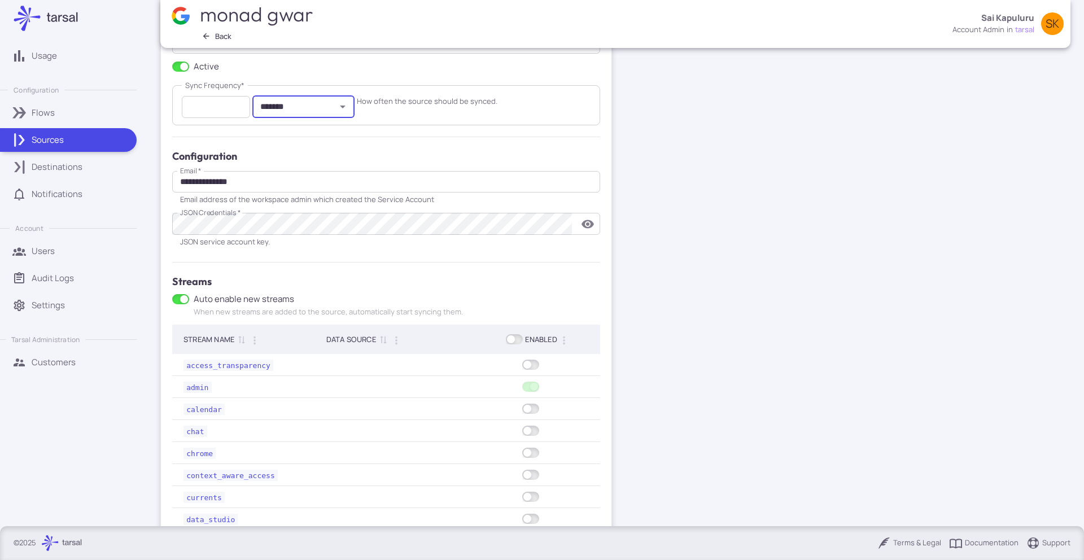
click at [204, 101] on input "*" at bounding box center [216, 107] width 68 height 22
click at [239, 105] on input "*" at bounding box center [216, 107] width 68 height 22
type input "*"
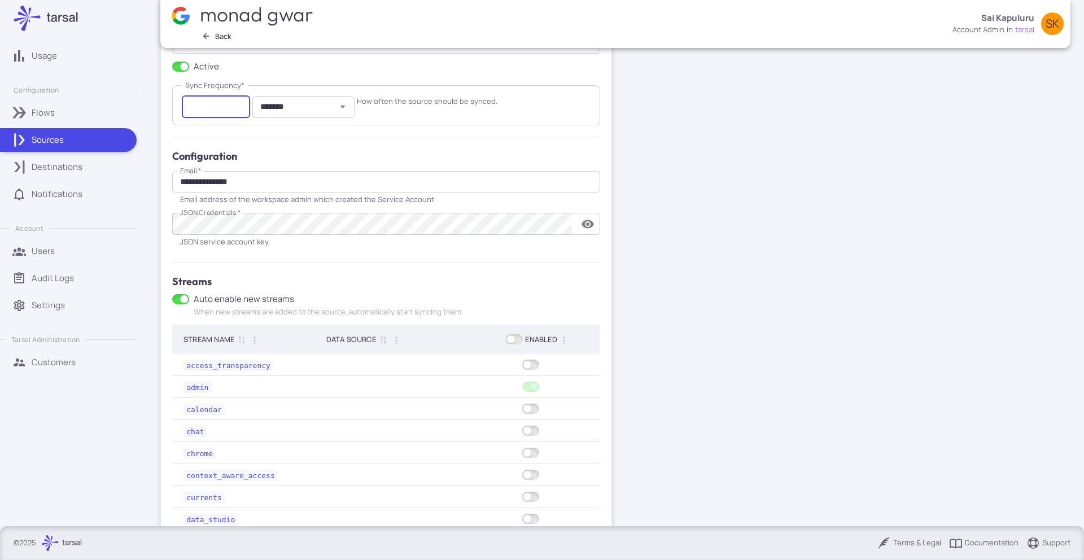
click at [239, 105] on input "*" at bounding box center [216, 107] width 68 height 22
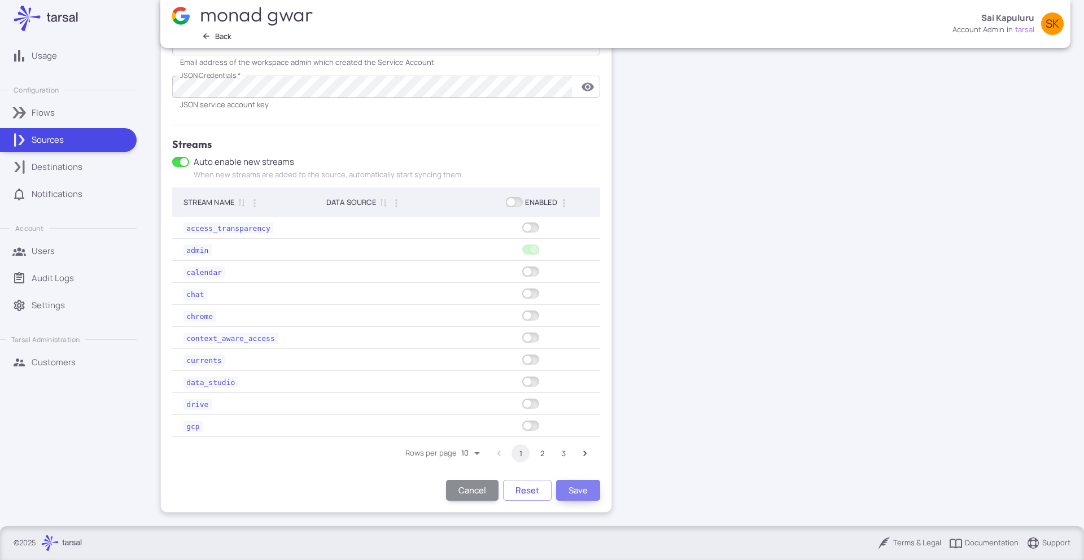
click at [586, 497] on button "Save" at bounding box center [578, 490] width 44 height 21
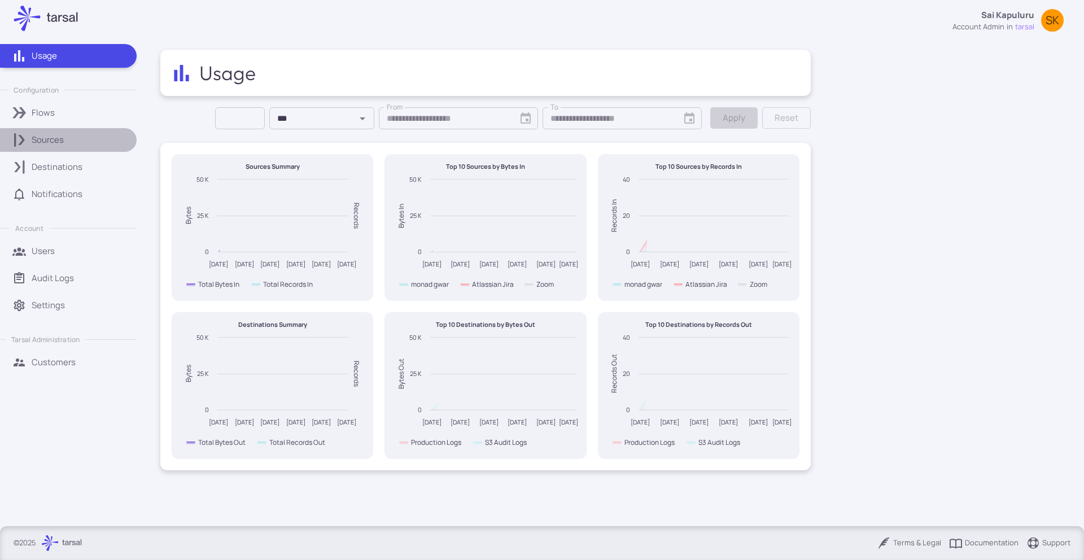
click at [89, 130] on link "Sources" at bounding box center [68, 140] width 137 height 24
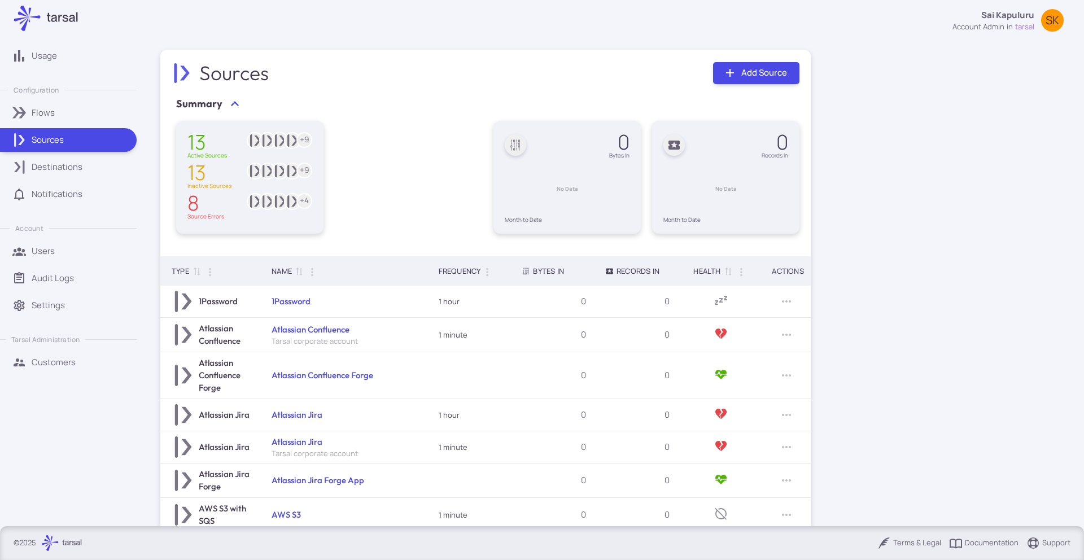
scroll to position [152, 0]
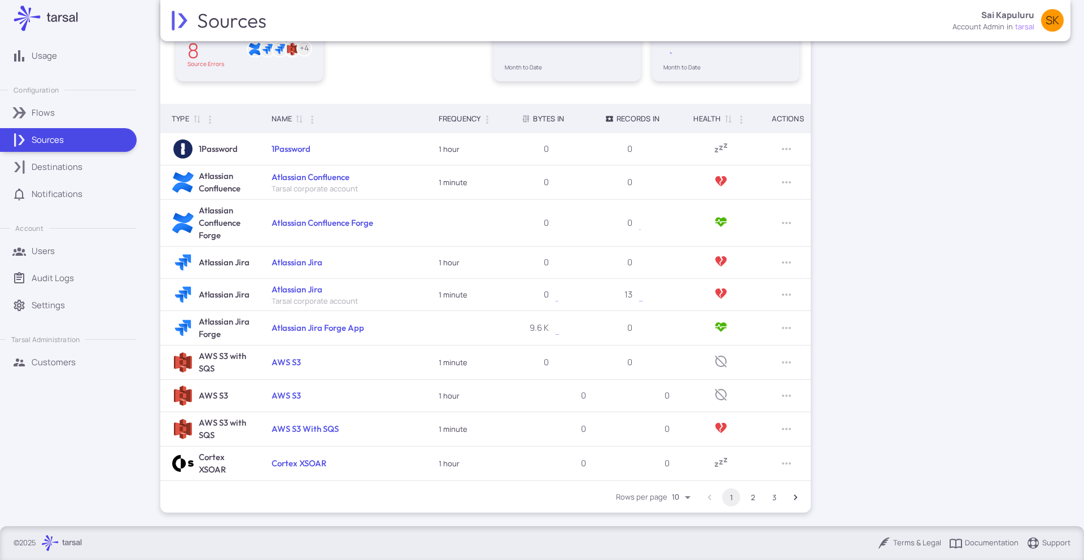
click at [755, 501] on button "2" at bounding box center [753, 497] width 18 height 18
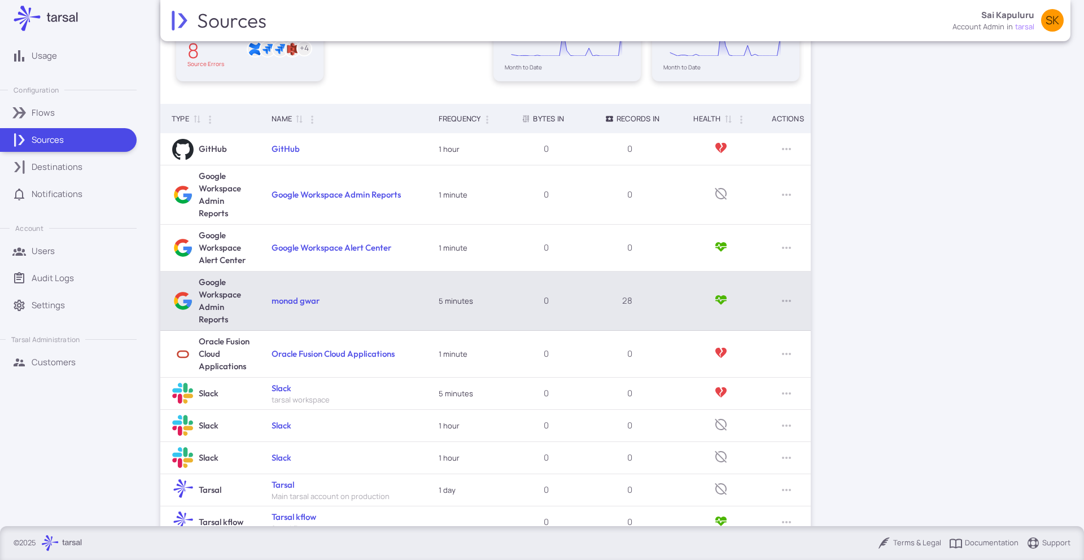
click at [295, 306] on h6 "monad gwar" at bounding box center [296, 301] width 48 height 12
click at [299, 302] on link "monad gwar" at bounding box center [296, 300] width 48 height 11
